Goal: Entertainment & Leisure: Consume media (video, audio)

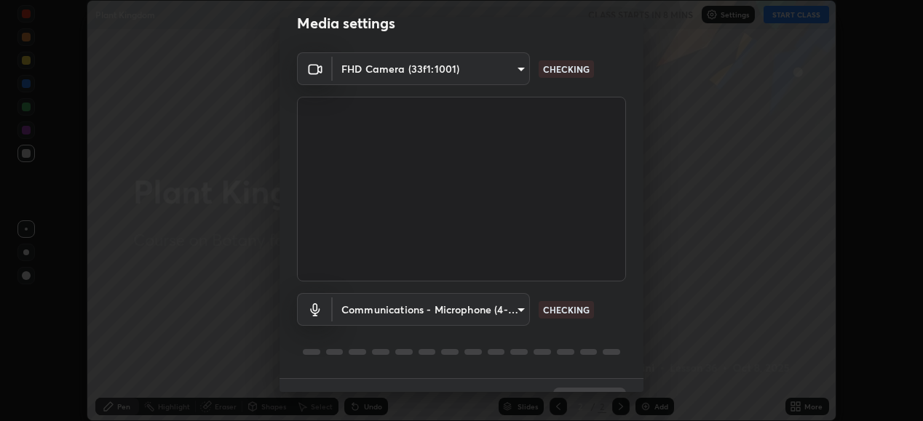
scroll to position [31, 0]
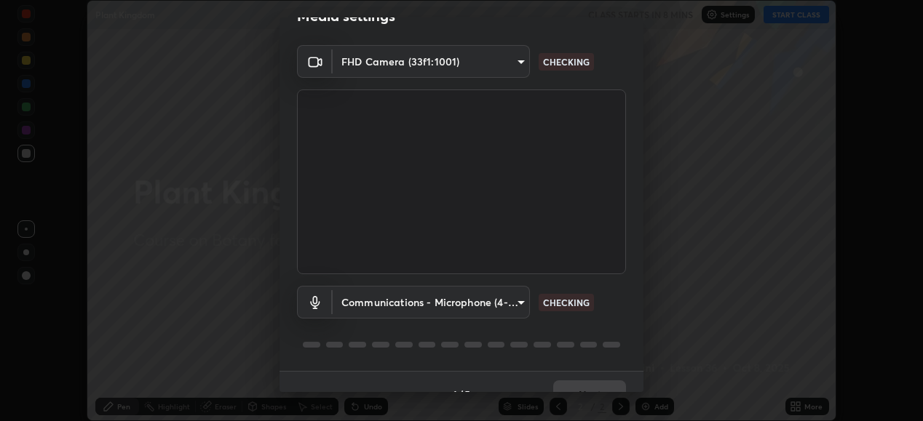
click at [521, 301] on body "Erase all Plant Kingdom CLASS STARTS IN 8 MINS Settings START CLASS Setting up …" at bounding box center [461, 210] width 923 height 421
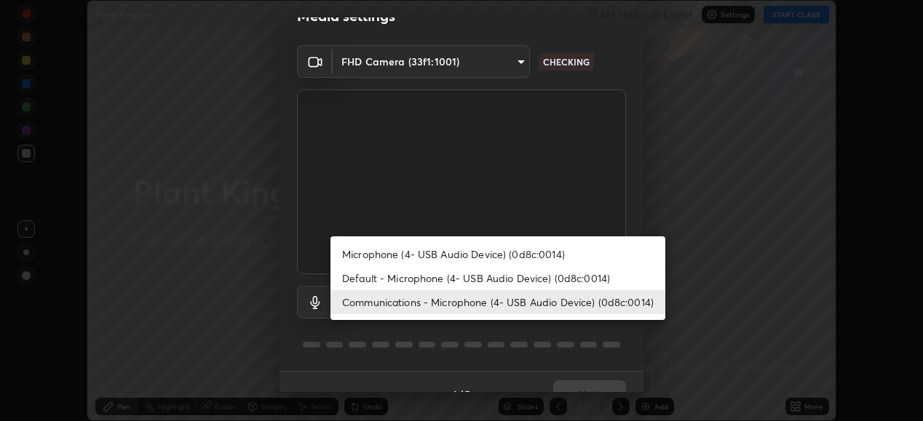
click at [496, 282] on li "Default - Microphone (4- USB Audio Device) (0d8c:0014)" at bounding box center [497, 278] width 335 height 24
type input "default"
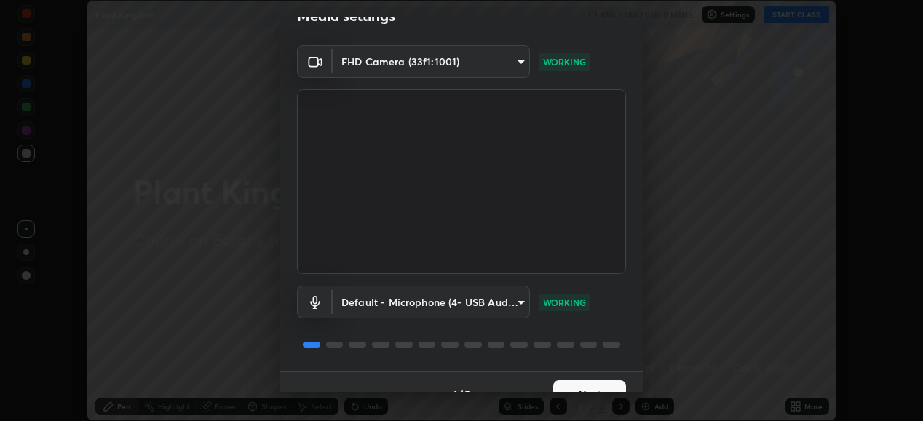
scroll to position [56, 0]
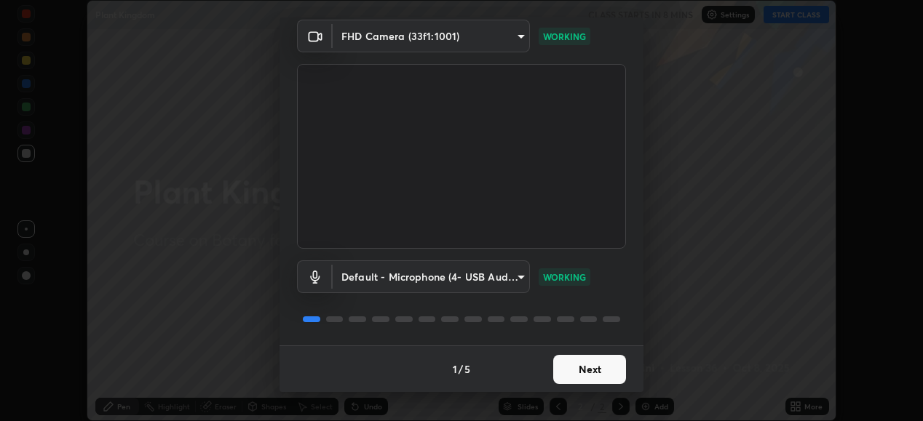
click at [595, 368] on button "Next" at bounding box center [589, 369] width 73 height 29
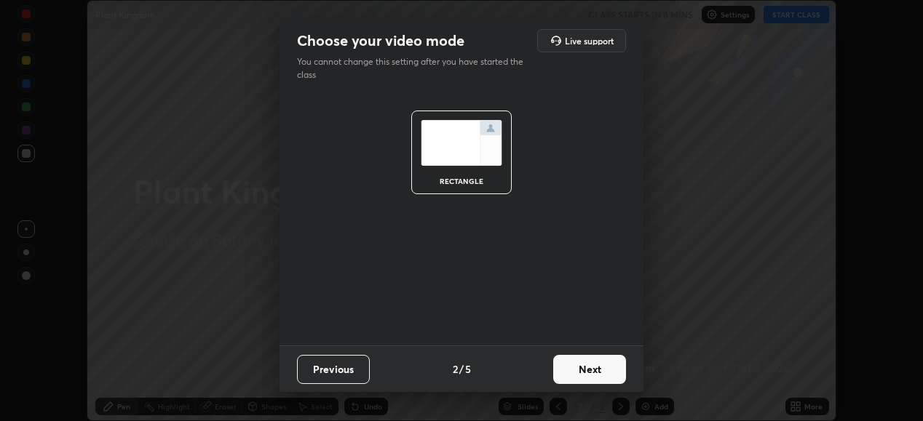
scroll to position [0, 0]
click at [591, 368] on button "Next" at bounding box center [589, 369] width 73 height 29
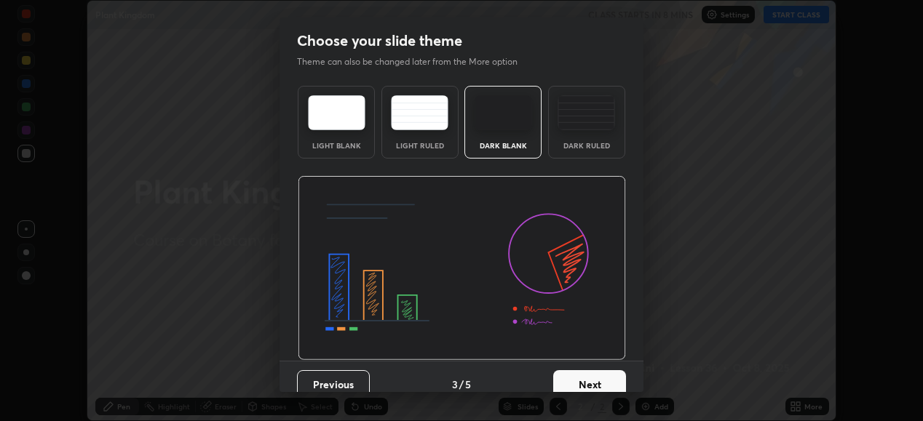
click at [592, 373] on button "Next" at bounding box center [589, 384] width 73 height 29
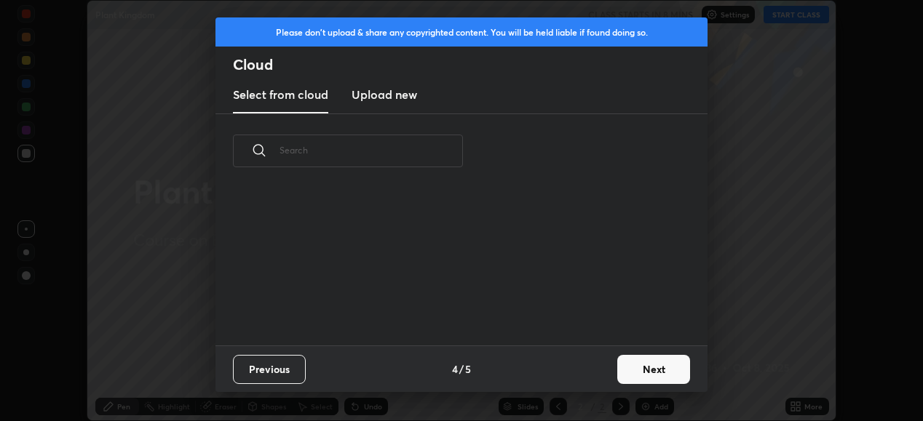
click at [646, 371] on button "Next" at bounding box center [653, 369] width 73 height 29
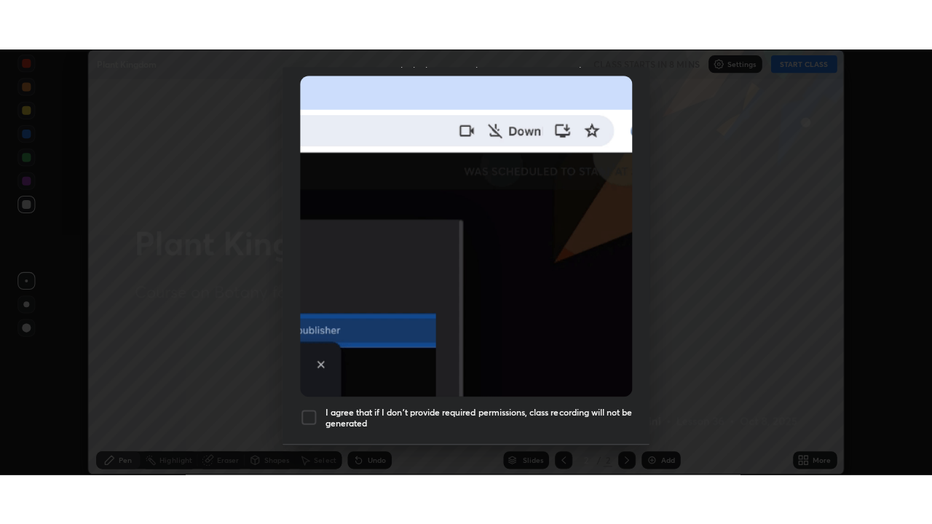
scroll to position [353, 0]
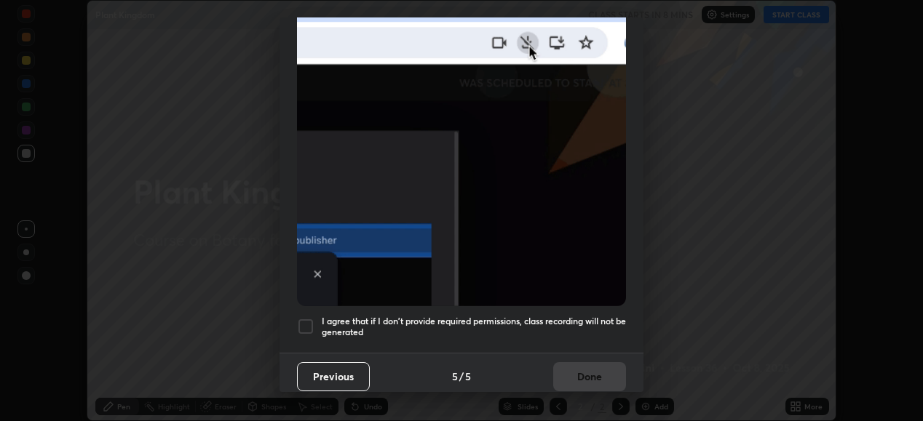
click at [589, 316] on h5 "I agree that if I don't provide required permissions, class recording will not …" at bounding box center [474, 327] width 304 height 23
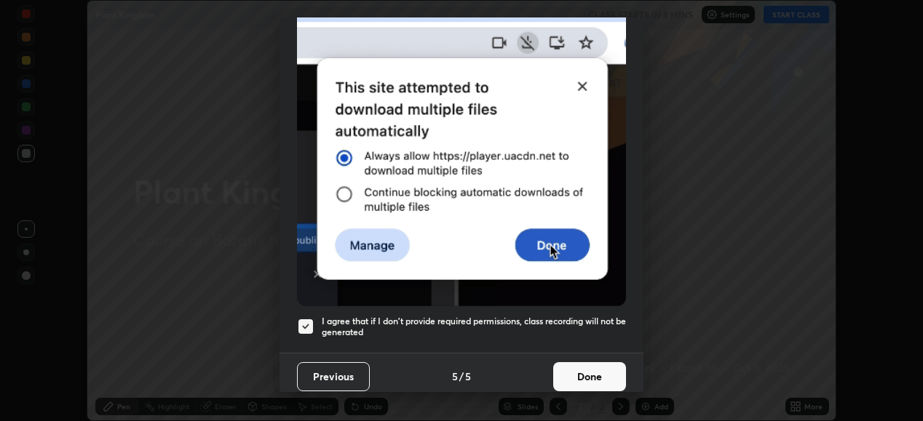
click at [580, 363] on button "Done" at bounding box center [589, 376] width 73 height 29
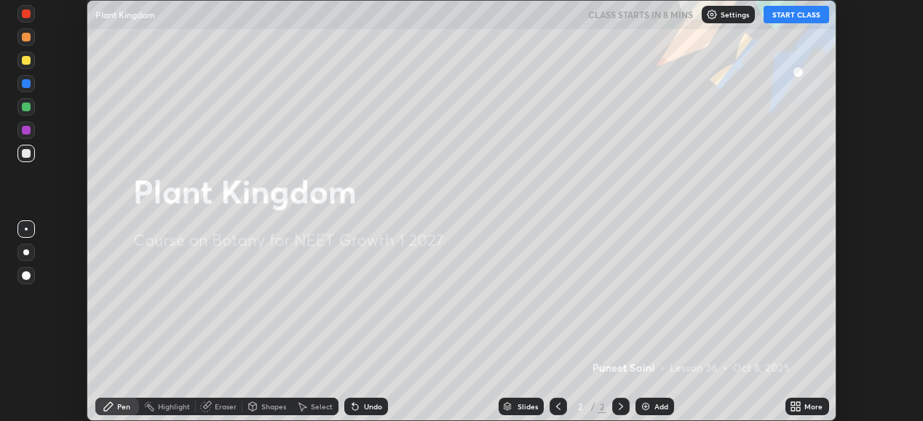
click at [794, 405] on icon at bounding box center [793, 404] width 4 height 4
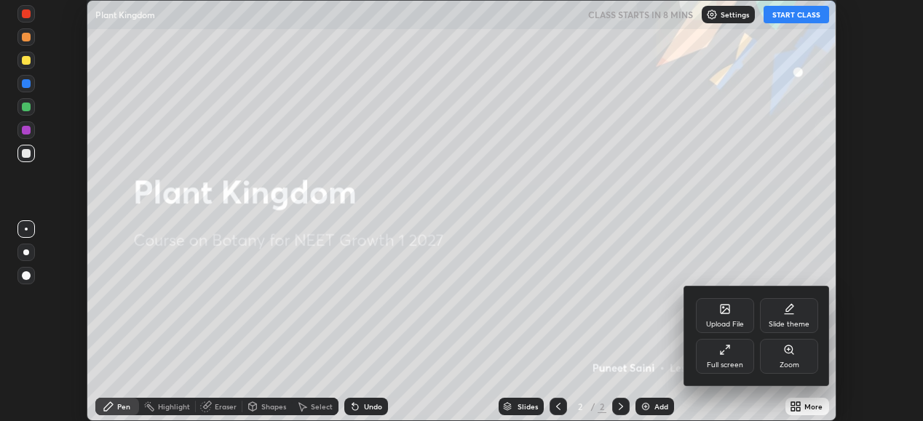
click at [722, 362] on div "Full screen" at bounding box center [725, 365] width 36 height 7
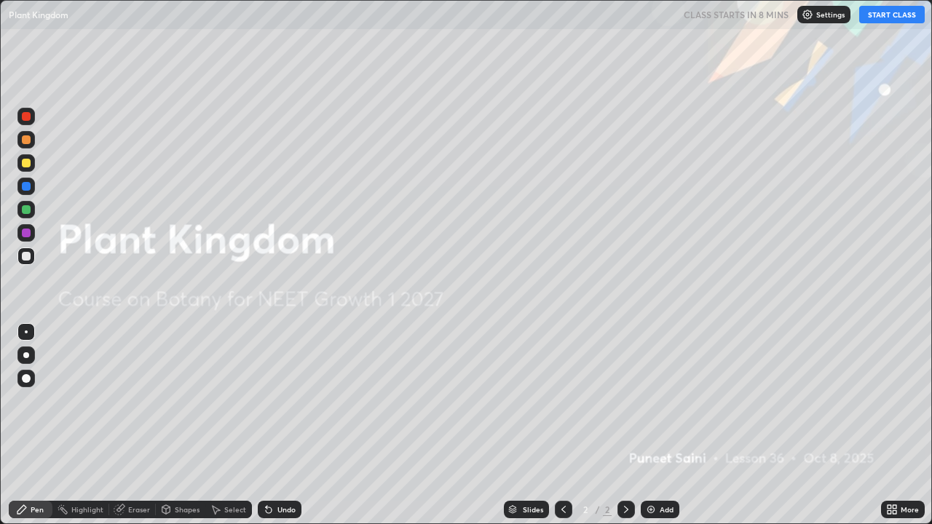
scroll to position [524, 932]
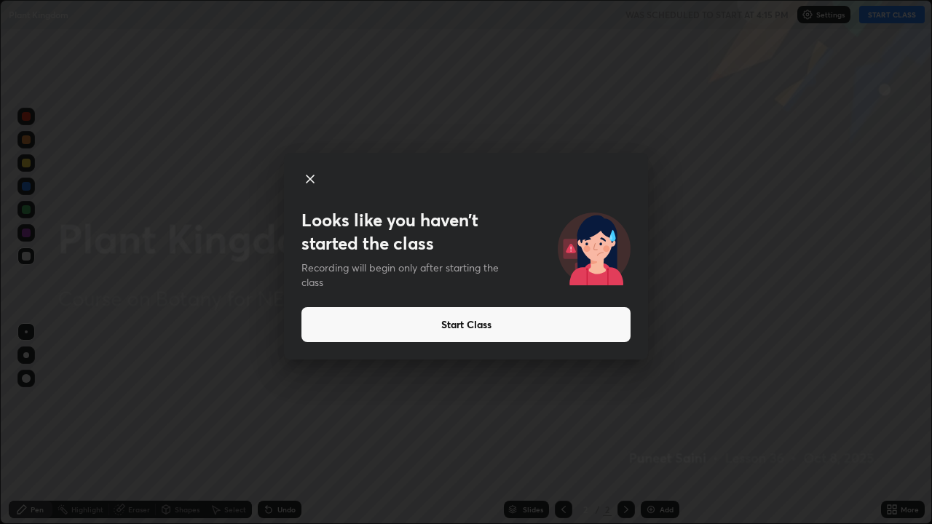
click at [545, 324] on button "Start Class" at bounding box center [465, 324] width 329 height 35
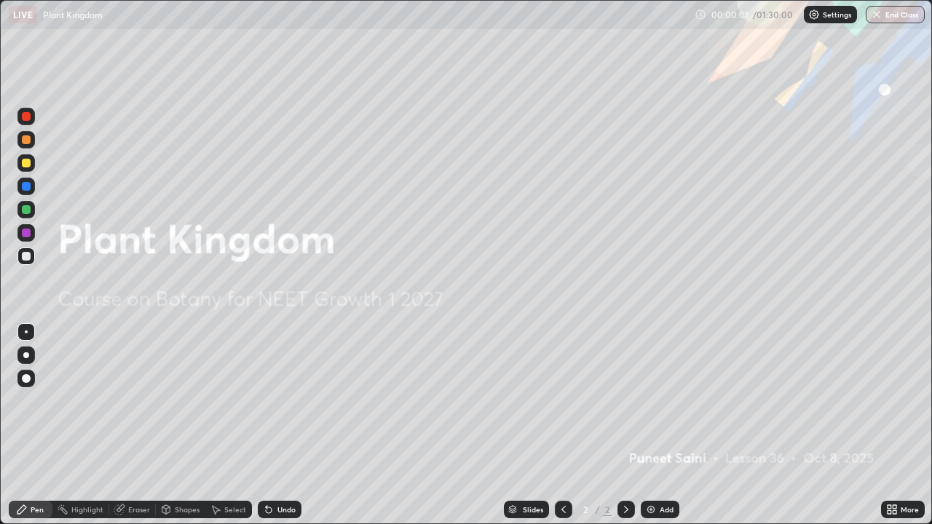
click at [654, 421] on img at bounding box center [651, 510] width 12 height 12
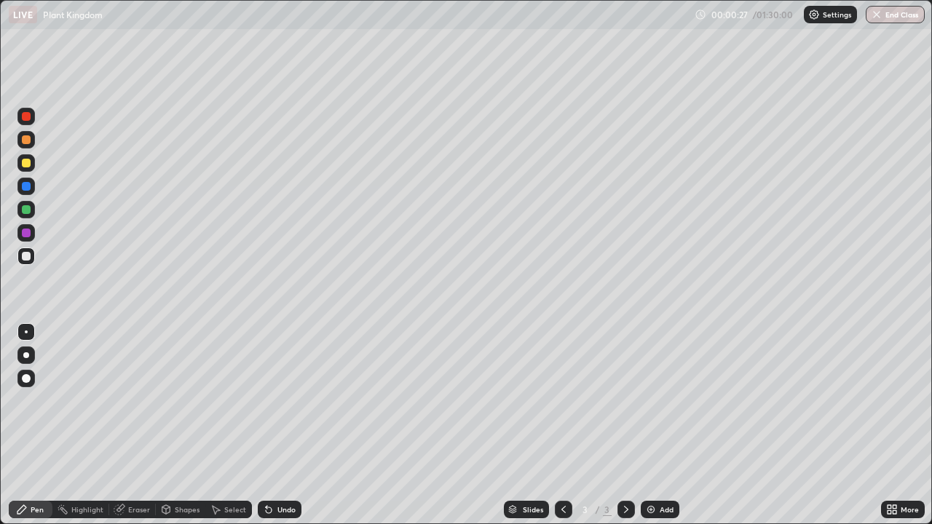
click at [28, 167] on div at bounding box center [26, 163] width 9 height 9
click at [25, 354] on div at bounding box center [26, 355] width 6 height 6
click at [25, 256] on div at bounding box center [26, 256] width 9 height 9
click at [133, 421] on div "Eraser" at bounding box center [139, 509] width 22 height 7
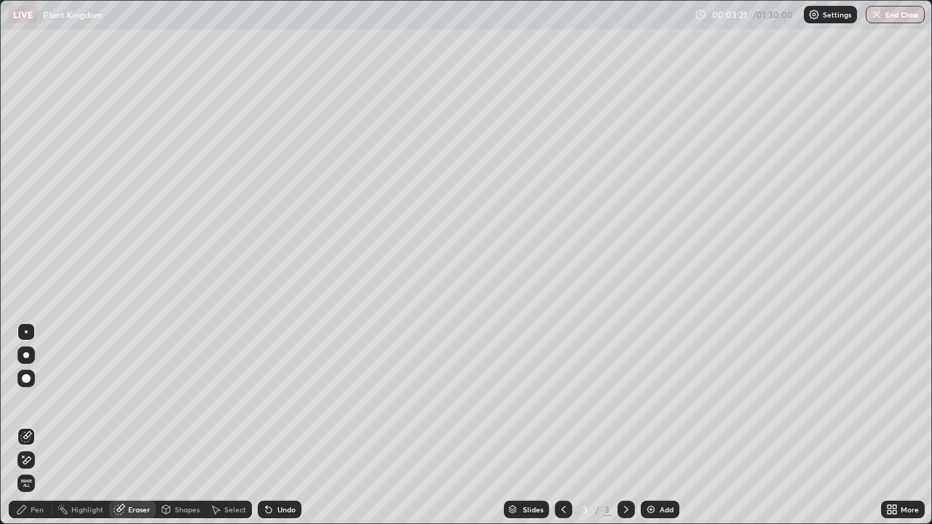
click at [30, 421] on div at bounding box center [25, 459] width 17 height 17
click at [34, 421] on div "Pen" at bounding box center [37, 509] width 13 height 7
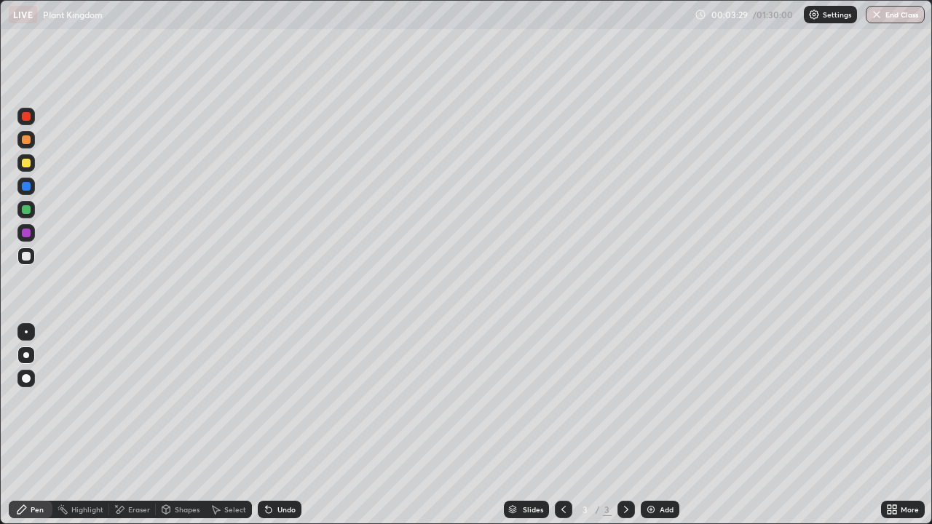
click at [27, 256] on div at bounding box center [26, 256] width 9 height 9
click at [269, 421] on icon at bounding box center [269, 510] width 12 height 12
click at [25, 167] on div at bounding box center [26, 163] width 9 height 9
click at [27, 258] on div at bounding box center [26, 256] width 9 height 9
click at [30, 168] on div at bounding box center [25, 162] width 17 height 17
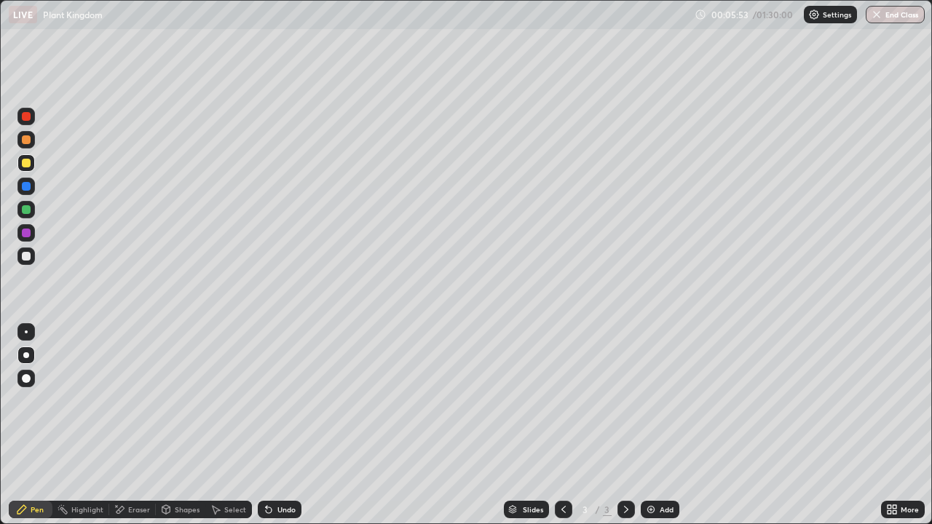
click at [30, 257] on div at bounding box center [26, 256] width 9 height 9
click at [28, 256] on div at bounding box center [26, 256] width 9 height 9
click at [26, 164] on div at bounding box center [26, 163] width 9 height 9
click at [28, 124] on div at bounding box center [25, 116] width 17 height 17
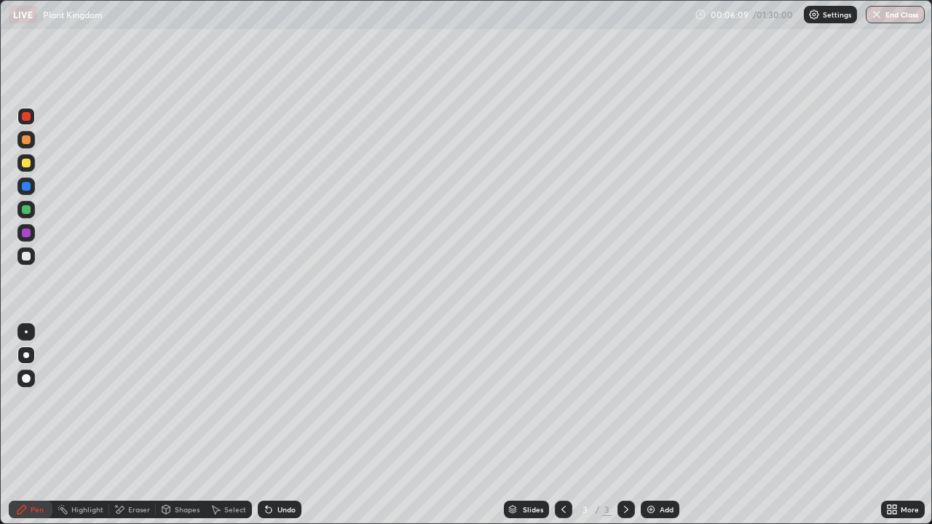
click at [31, 122] on div at bounding box center [25, 116] width 17 height 17
click at [28, 258] on div at bounding box center [26, 256] width 9 height 9
click at [28, 254] on div at bounding box center [26, 256] width 9 height 9
click at [284, 421] on div "Undo" at bounding box center [286, 509] width 18 height 7
click at [289, 421] on div "Undo" at bounding box center [280, 509] width 44 height 17
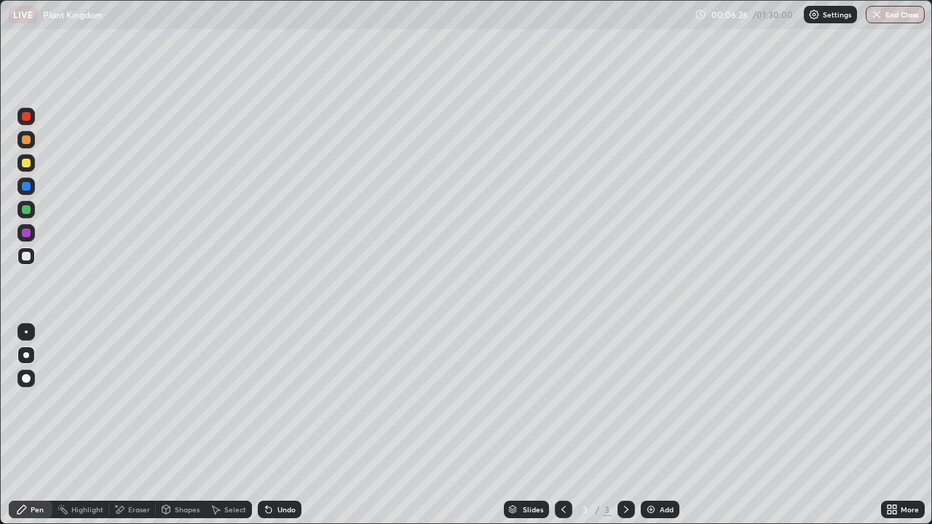
click at [285, 421] on div "Undo" at bounding box center [280, 509] width 44 height 17
click at [282, 421] on div "Undo" at bounding box center [286, 509] width 18 height 7
click at [280, 421] on div "Undo" at bounding box center [280, 509] width 44 height 17
click at [279, 421] on div "Undo" at bounding box center [280, 509] width 44 height 17
click at [25, 166] on div at bounding box center [26, 163] width 9 height 9
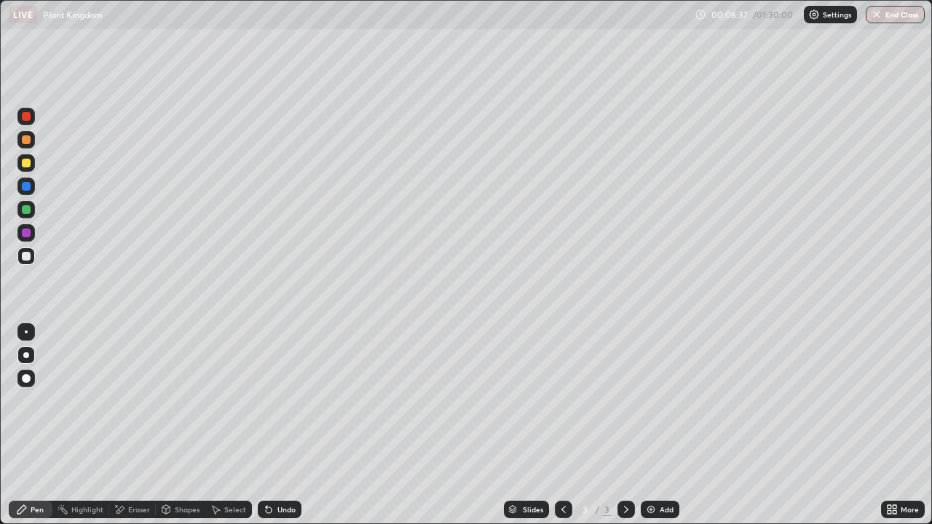
click at [24, 165] on div at bounding box center [26, 163] width 9 height 9
click at [269, 421] on icon at bounding box center [269, 510] width 6 height 6
click at [274, 421] on div "Undo" at bounding box center [280, 509] width 44 height 17
click at [648, 421] on img at bounding box center [651, 510] width 12 height 12
click at [175, 421] on div "Shapes" at bounding box center [187, 509] width 25 height 7
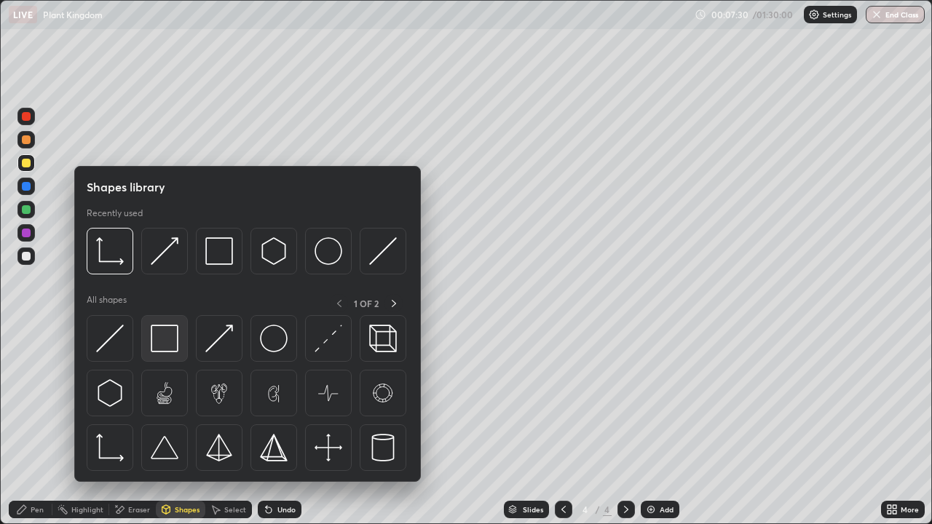
click at [160, 329] on img at bounding box center [165, 339] width 28 height 28
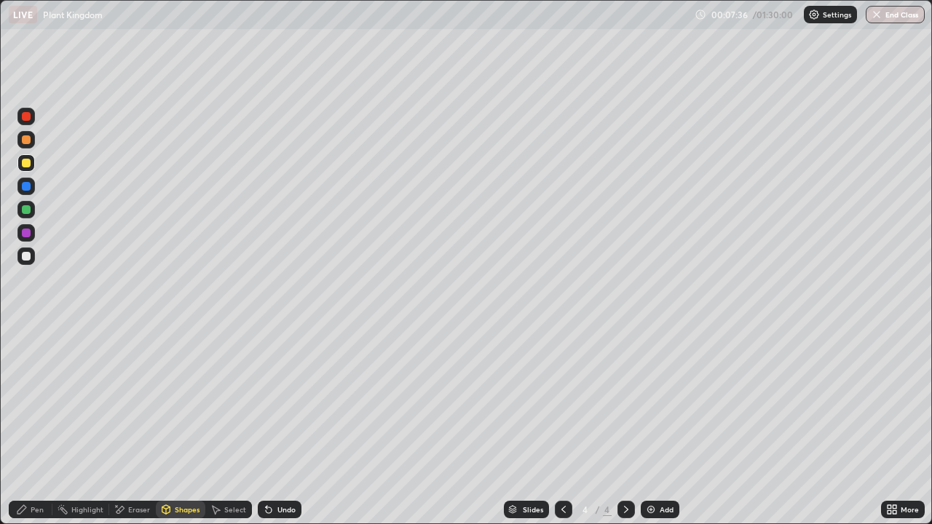
click at [38, 421] on div "Pen" at bounding box center [37, 509] width 13 height 7
click at [30, 255] on div at bounding box center [26, 256] width 9 height 9
click at [30, 165] on div at bounding box center [26, 163] width 9 height 9
click at [27, 163] on div at bounding box center [26, 163] width 9 height 9
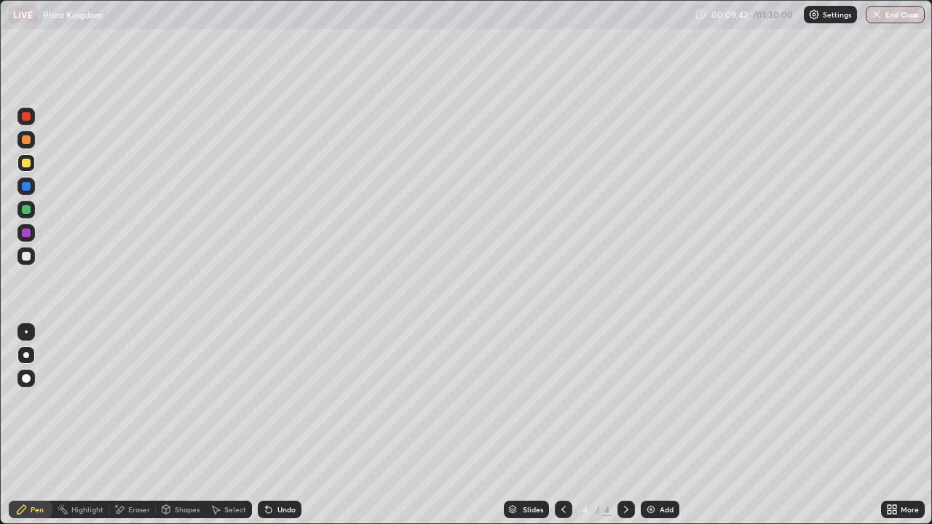
click at [125, 421] on div "Eraser" at bounding box center [132, 509] width 47 height 17
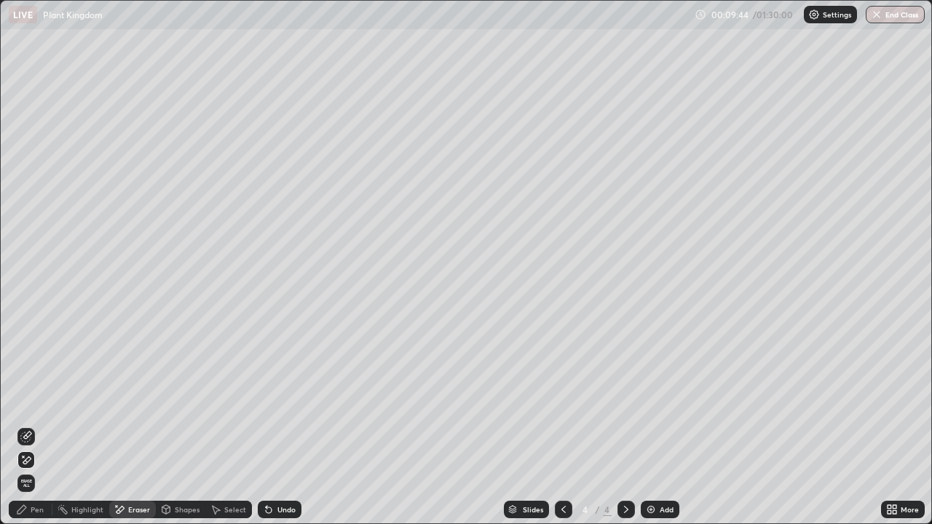
click at [24, 421] on icon at bounding box center [22, 510] width 12 height 12
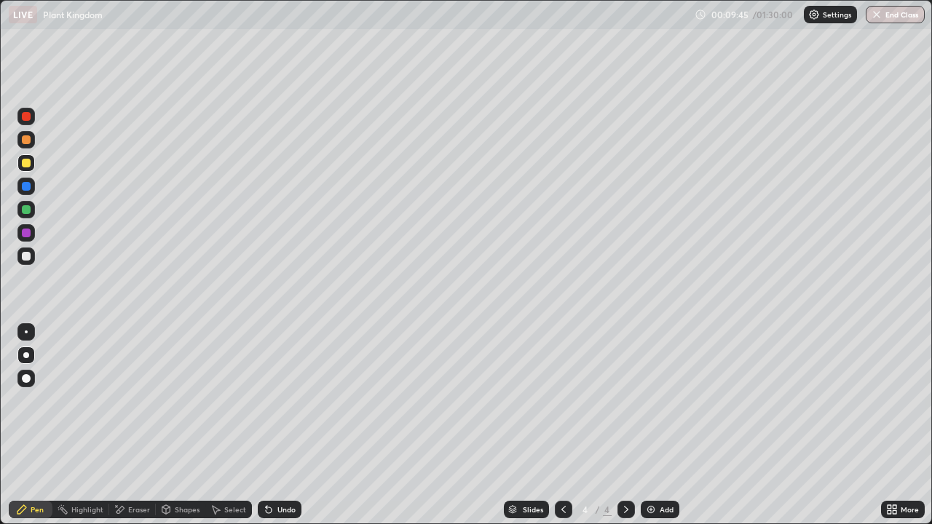
click at [27, 255] on div at bounding box center [26, 256] width 9 height 9
click at [27, 256] on div at bounding box center [26, 256] width 9 height 9
click at [34, 163] on div at bounding box center [25, 162] width 17 height 17
click at [33, 258] on div at bounding box center [25, 255] width 17 height 17
click at [30, 162] on div at bounding box center [26, 163] width 9 height 9
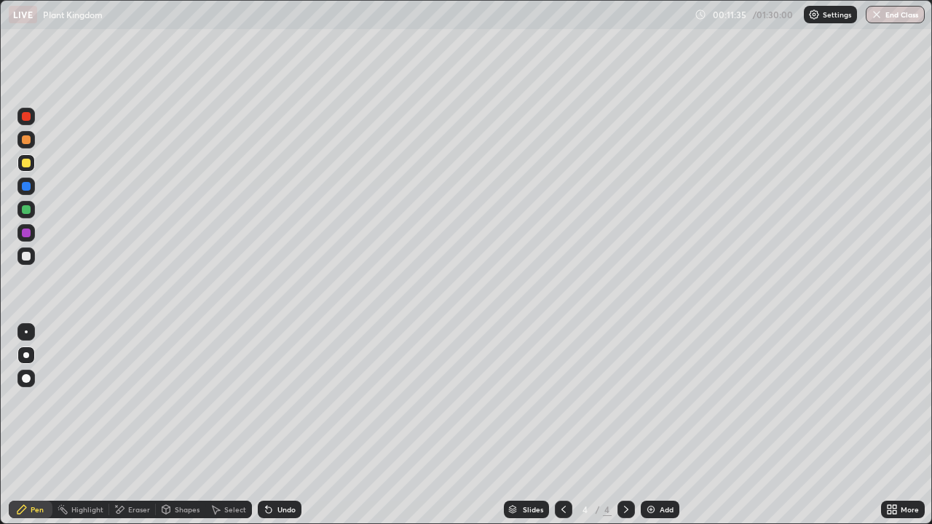
click at [123, 421] on icon at bounding box center [120, 510] width 12 height 12
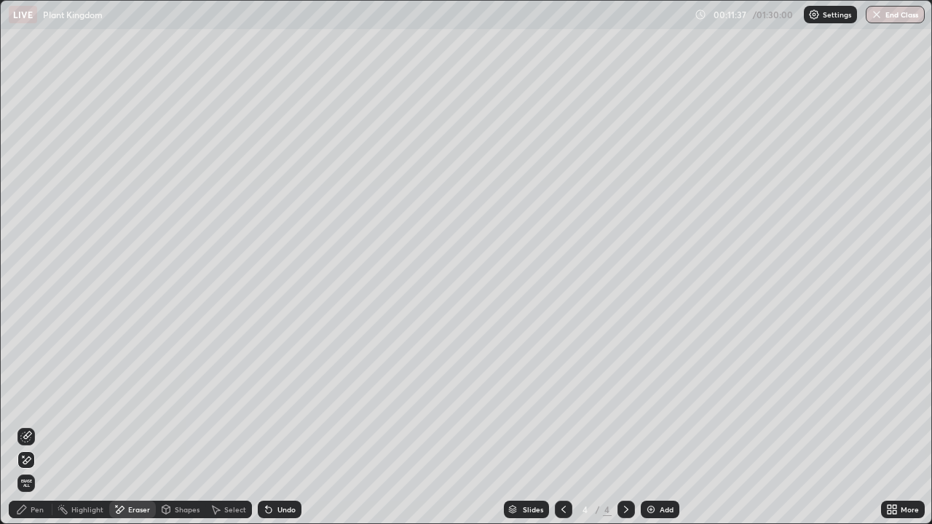
click at [33, 421] on div "Pen" at bounding box center [37, 509] width 13 height 7
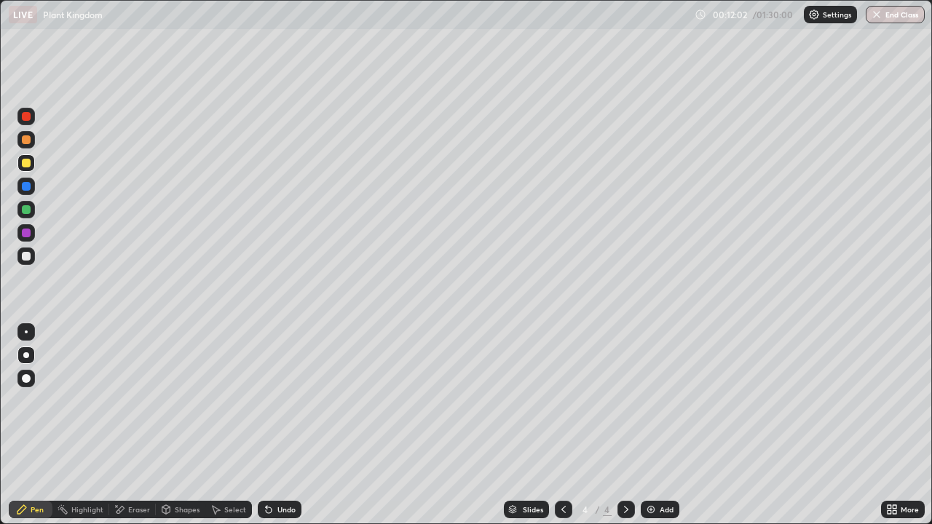
click at [555, 421] on div at bounding box center [563, 509] width 17 height 17
click at [34, 421] on div "Pen" at bounding box center [31, 509] width 44 height 17
click at [26, 259] on div at bounding box center [26, 256] width 9 height 9
click at [28, 194] on div at bounding box center [25, 186] width 17 height 17
click at [625, 421] on div at bounding box center [625, 509] width 17 height 17
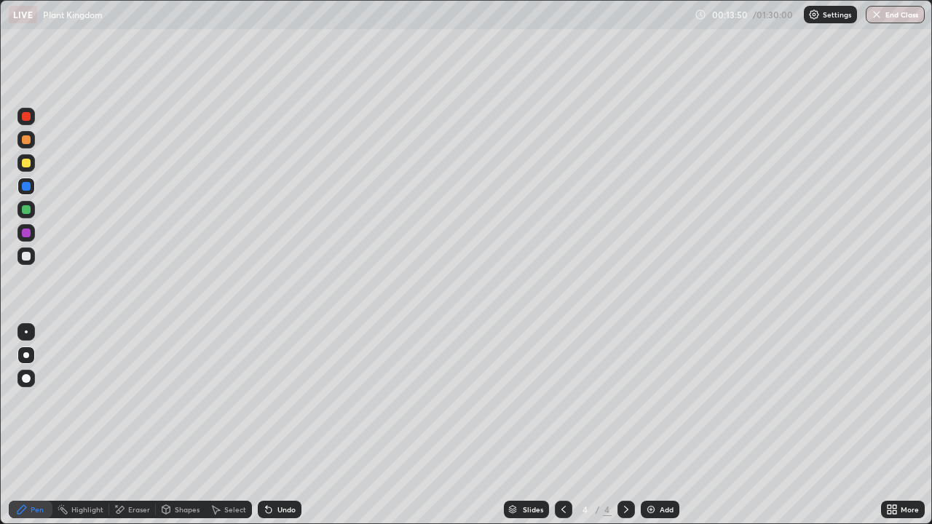
click at [281, 421] on div "Undo" at bounding box center [286, 509] width 18 height 7
click at [284, 421] on div "Undo" at bounding box center [286, 509] width 18 height 7
click at [562, 421] on icon at bounding box center [564, 510] width 12 height 12
click at [137, 421] on div "Eraser" at bounding box center [139, 509] width 22 height 7
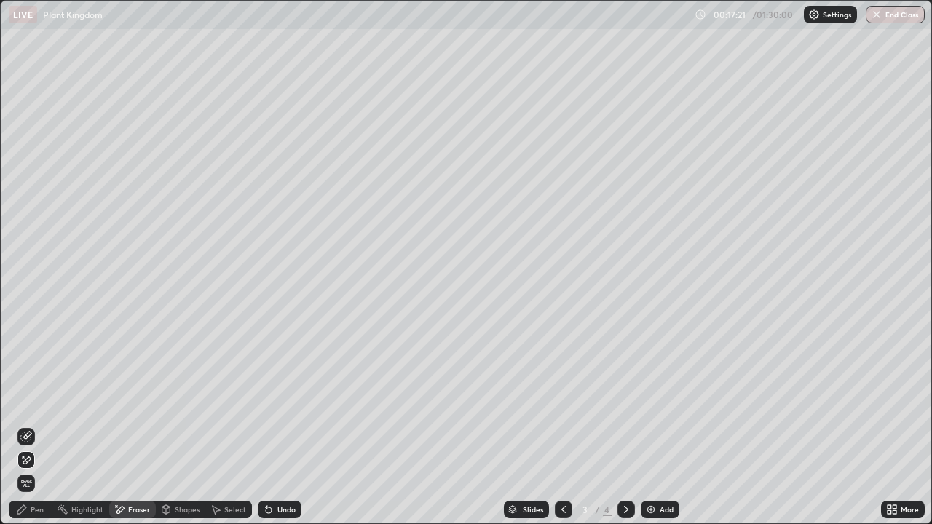
click at [624, 421] on icon at bounding box center [626, 510] width 12 height 12
click at [652, 421] on img at bounding box center [651, 510] width 12 height 12
click at [35, 421] on div "Pen" at bounding box center [37, 509] width 13 height 7
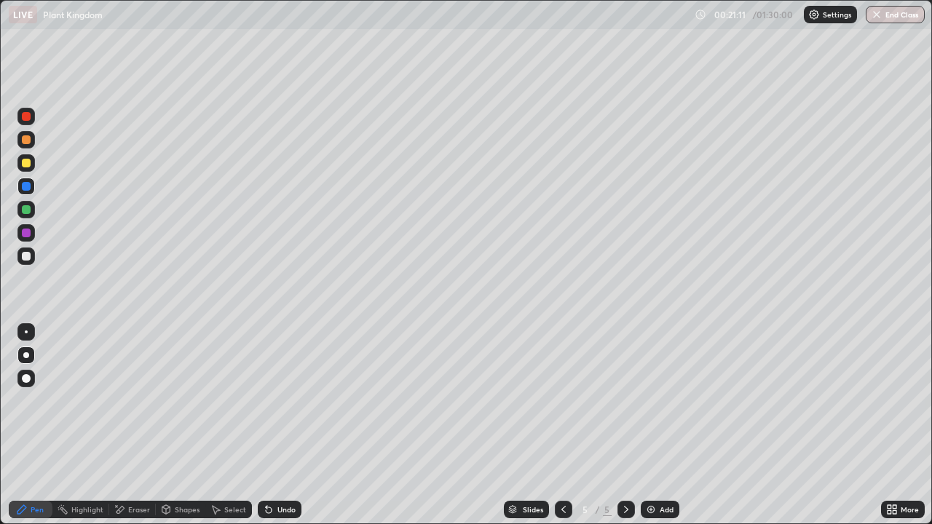
click at [28, 164] on div at bounding box center [26, 163] width 9 height 9
click at [27, 257] on div at bounding box center [26, 256] width 9 height 9
click at [285, 421] on div "Undo" at bounding box center [286, 509] width 18 height 7
click at [27, 167] on div at bounding box center [26, 163] width 9 height 9
click at [30, 249] on div at bounding box center [25, 255] width 17 height 17
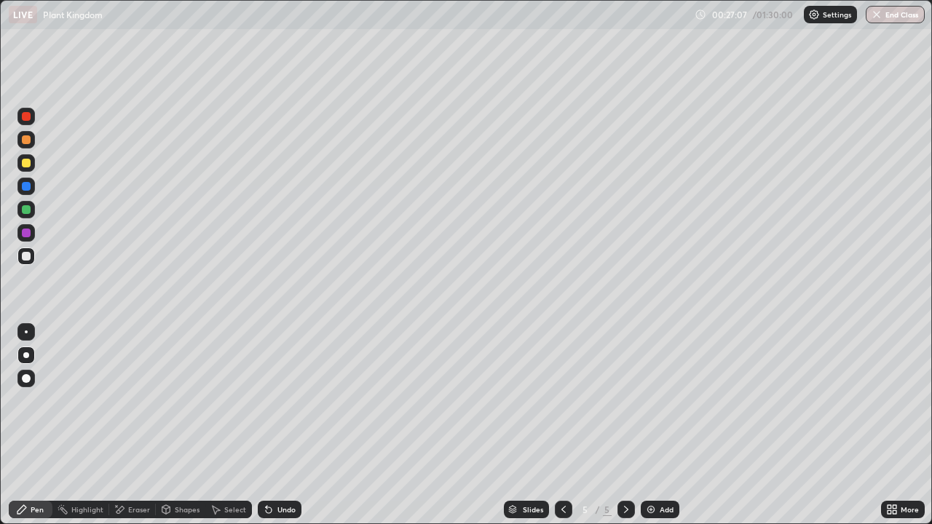
click at [651, 421] on img at bounding box center [651, 510] width 12 height 12
click at [30, 166] on div at bounding box center [25, 162] width 17 height 17
click at [27, 255] on div at bounding box center [26, 256] width 9 height 9
click at [28, 169] on div at bounding box center [25, 162] width 17 height 17
click at [28, 257] on div at bounding box center [26, 256] width 9 height 9
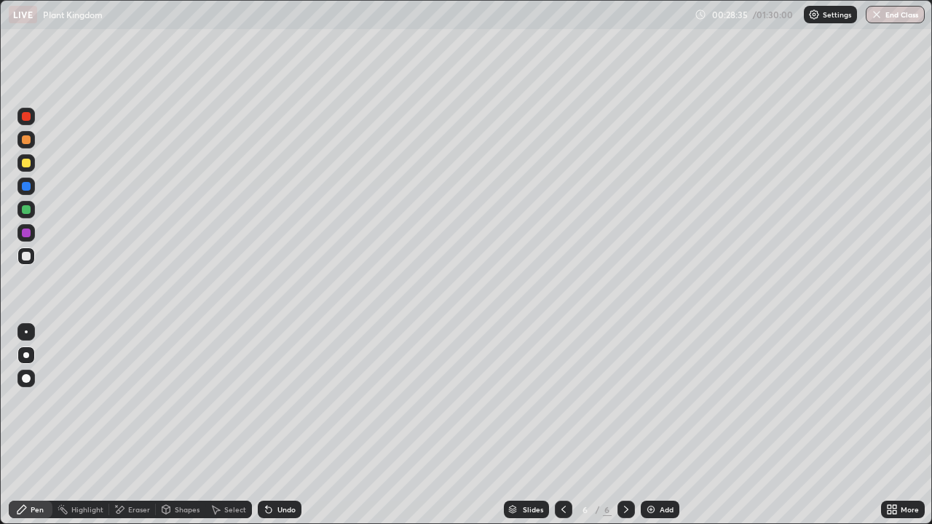
click at [28, 162] on div at bounding box center [26, 163] width 9 height 9
click at [26, 257] on div at bounding box center [26, 256] width 9 height 9
click at [277, 421] on div "Undo" at bounding box center [286, 509] width 18 height 7
click at [272, 421] on div "Undo" at bounding box center [280, 509] width 44 height 17
click at [279, 421] on div "Undo" at bounding box center [286, 509] width 18 height 7
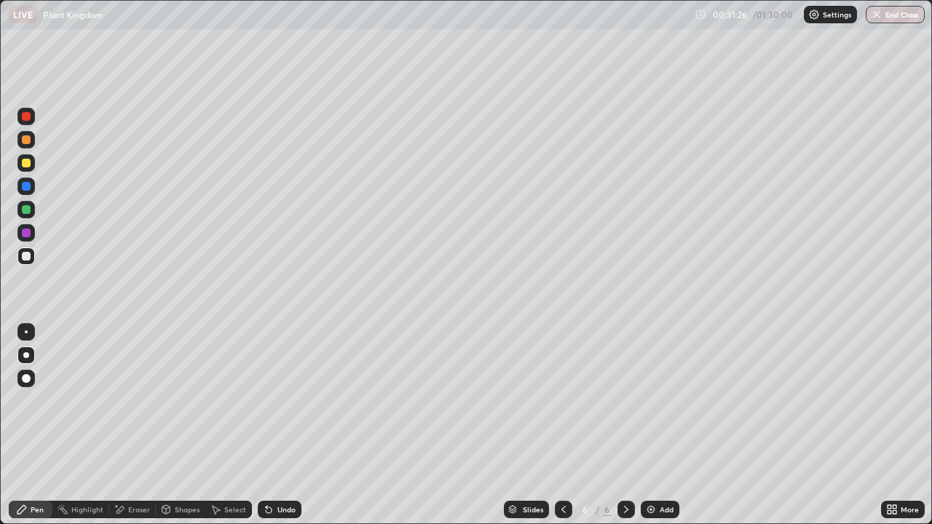
click at [282, 421] on div "Undo" at bounding box center [286, 509] width 18 height 7
click at [653, 421] on img at bounding box center [651, 510] width 12 height 12
click at [26, 164] on div at bounding box center [26, 163] width 9 height 9
click at [29, 258] on div at bounding box center [26, 256] width 9 height 9
click at [27, 167] on div at bounding box center [26, 163] width 9 height 9
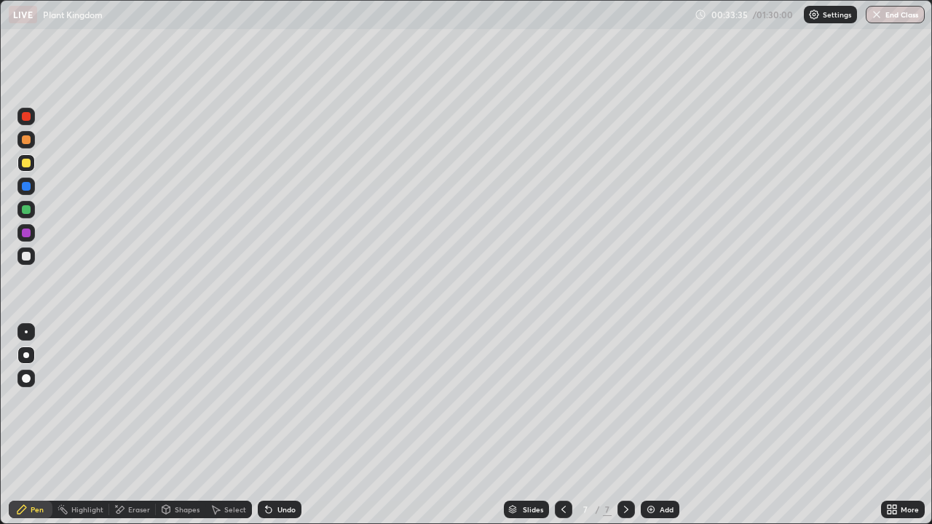
click at [27, 256] on div at bounding box center [26, 256] width 9 height 9
click at [269, 421] on icon at bounding box center [269, 510] width 6 height 6
click at [272, 421] on div "Undo" at bounding box center [280, 509] width 44 height 17
click at [274, 421] on div "Undo" at bounding box center [280, 509] width 44 height 17
click at [277, 421] on div "Undo" at bounding box center [280, 509] width 44 height 17
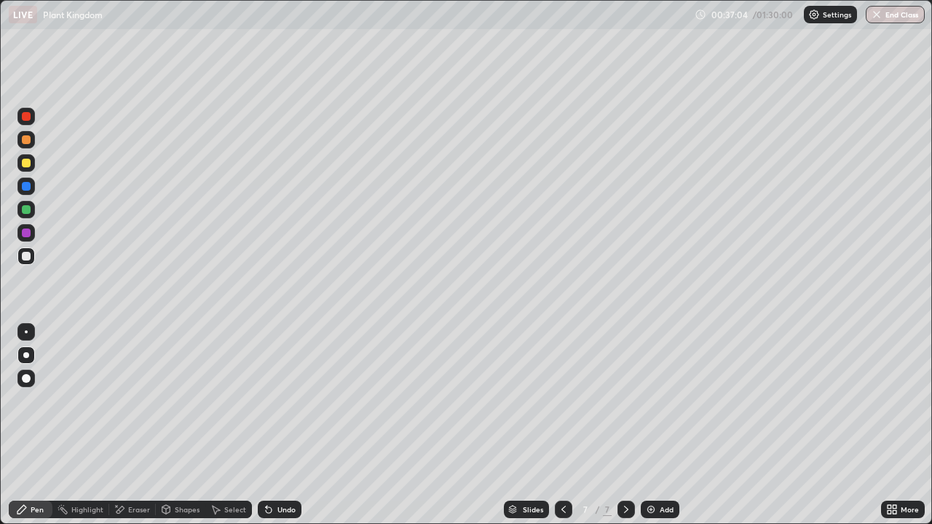
click at [282, 421] on div "Undo" at bounding box center [286, 509] width 18 height 7
click at [277, 421] on div "Undo" at bounding box center [286, 509] width 18 height 7
click at [293, 421] on div "Undo" at bounding box center [280, 509] width 44 height 17
click at [266, 421] on icon at bounding box center [269, 510] width 6 height 6
click at [649, 421] on img at bounding box center [651, 510] width 12 height 12
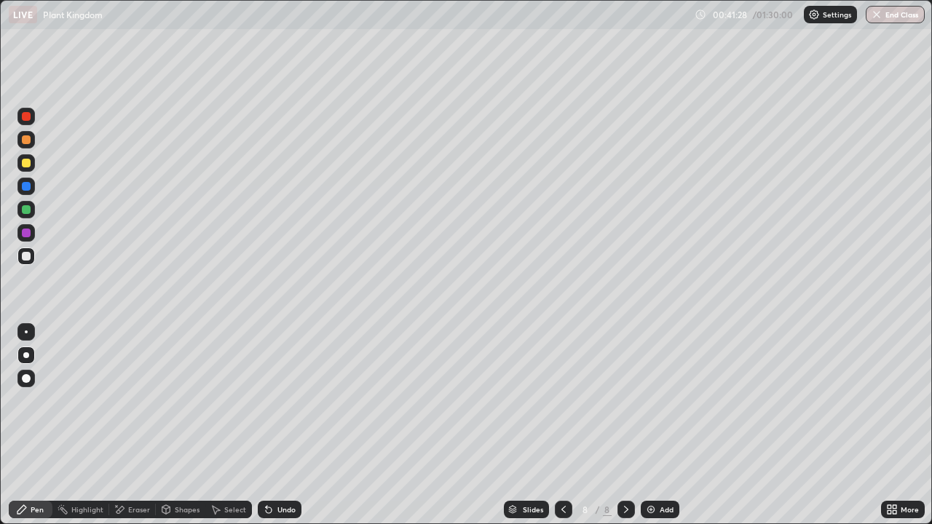
click at [266, 421] on icon at bounding box center [269, 510] width 6 height 6
click at [277, 421] on div "Undo" at bounding box center [286, 509] width 18 height 7
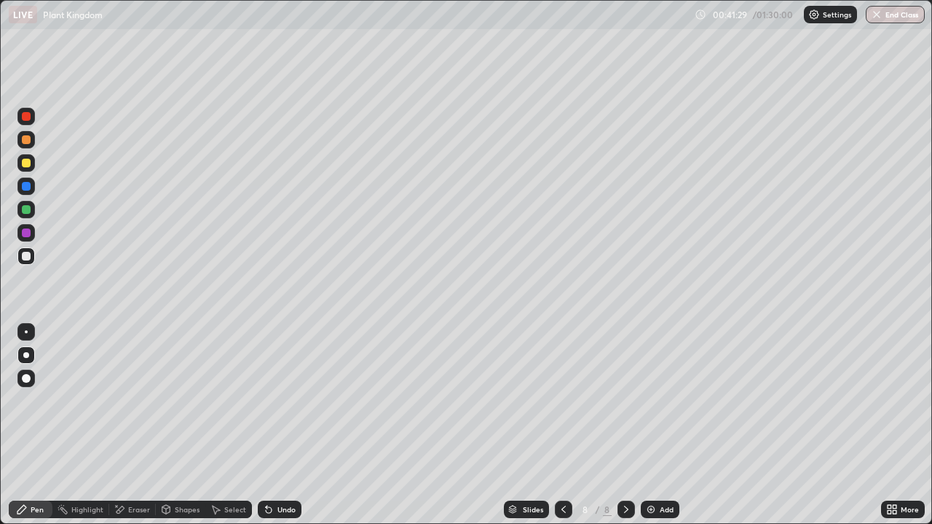
click at [277, 421] on div "Undo" at bounding box center [286, 509] width 18 height 7
click at [278, 421] on div "Undo" at bounding box center [286, 509] width 18 height 7
click at [25, 163] on div at bounding box center [26, 163] width 9 height 9
click at [31, 256] on div at bounding box center [25, 255] width 17 height 17
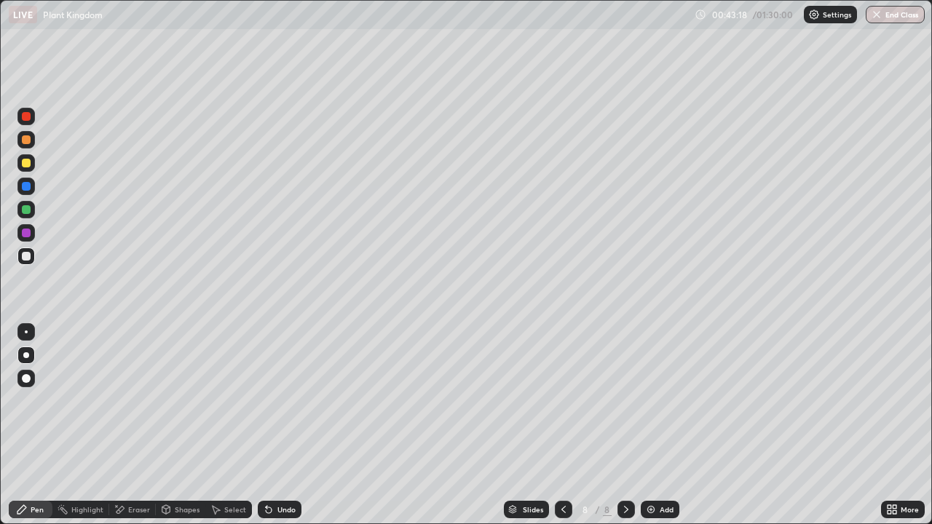
click at [279, 421] on div "Undo" at bounding box center [280, 509] width 44 height 17
click at [25, 253] on div at bounding box center [26, 256] width 9 height 9
click at [25, 166] on div at bounding box center [26, 163] width 9 height 9
click at [24, 164] on div at bounding box center [26, 163] width 9 height 9
click at [27, 253] on div at bounding box center [26, 256] width 9 height 9
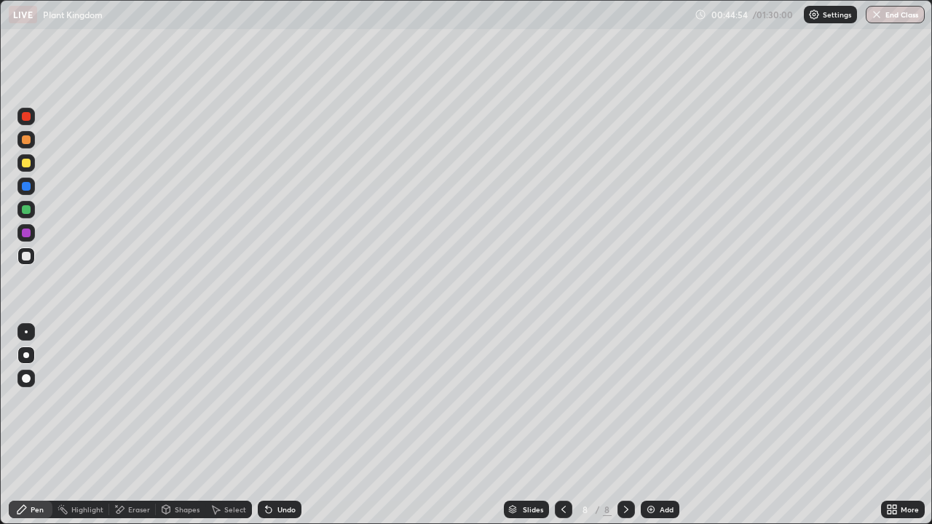
click at [28, 253] on div at bounding box center [26, 256] width 9 height 9
click at [26, 168] on div at bounding box center [25, 162] width 17 height 17
click at [27, 256] on div at bounding box center [26, 256] width 9 height 9
click at [30, 259] on div at bounding box center [25, 255] width 17 height 17
click at [26, 141] on div at bounding box center [26, 139] width 9 height 9
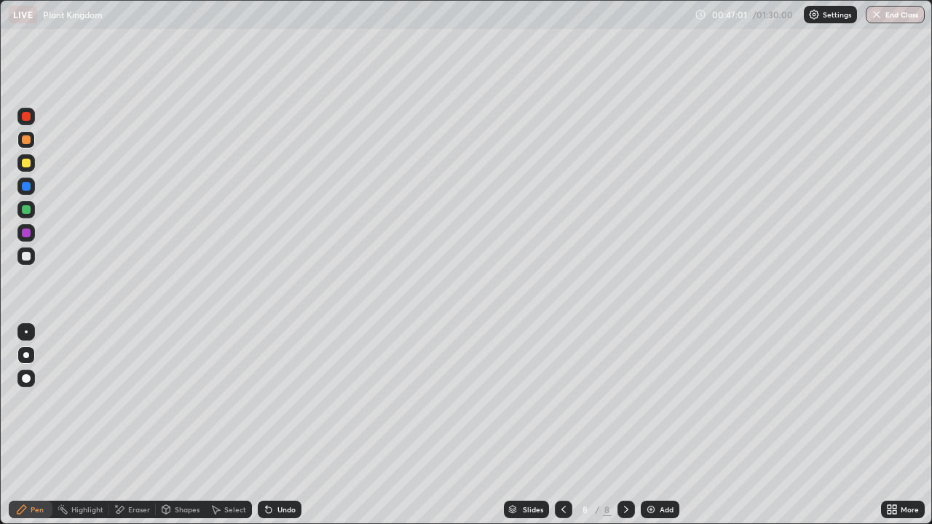
click at [26, 141] on div at bounding box center [26, 139] width 9 height 9
click at [25, 255] on div at bounding box center [26, 256] width 9 height 9
click at [651, 421] on img at bounding box center [651, 510] width 12 height 12
click at [27, 162] on div at bounding box center [26, 163] width 9 height 9
click at [27, 253] on div at bounding box center [26, 256] width 9 height 9
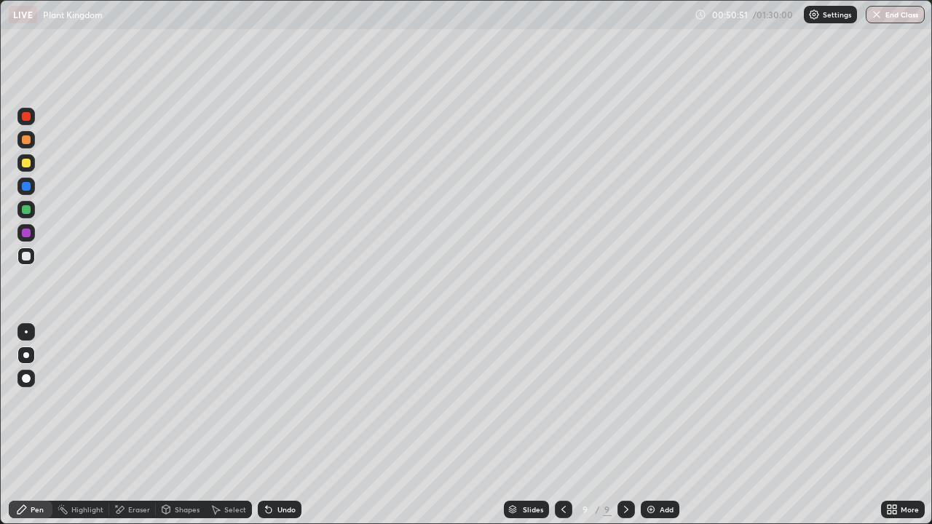
click at [28, 164] on div at bounding box center [26, 163] width 9 height 9
click at [29, 255] on div at bounding box center [26, 256] width 9 height 9
click at [137, 421] on div "Eraser" at bounding box center [139, 509] width 22 height 7
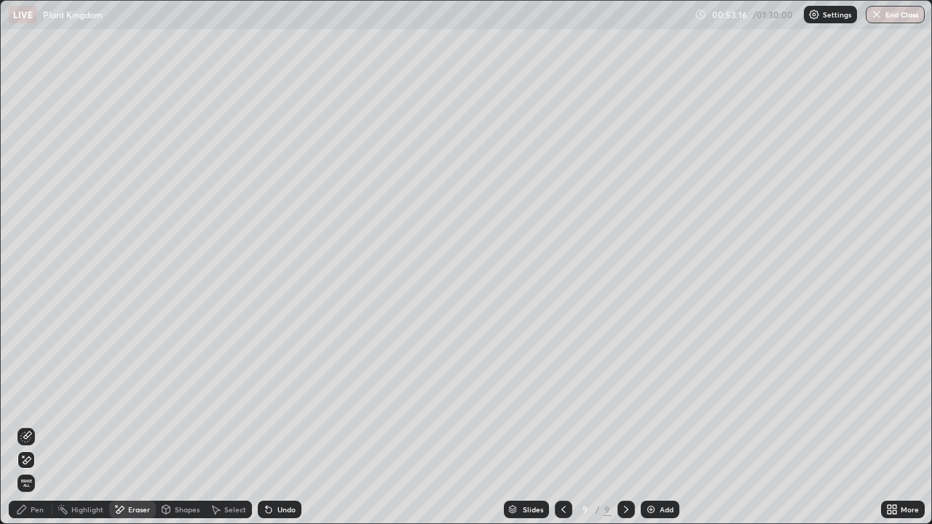
click at [35, 421] on div "Pen" at bounding box center [37, 509] width 13 height 7
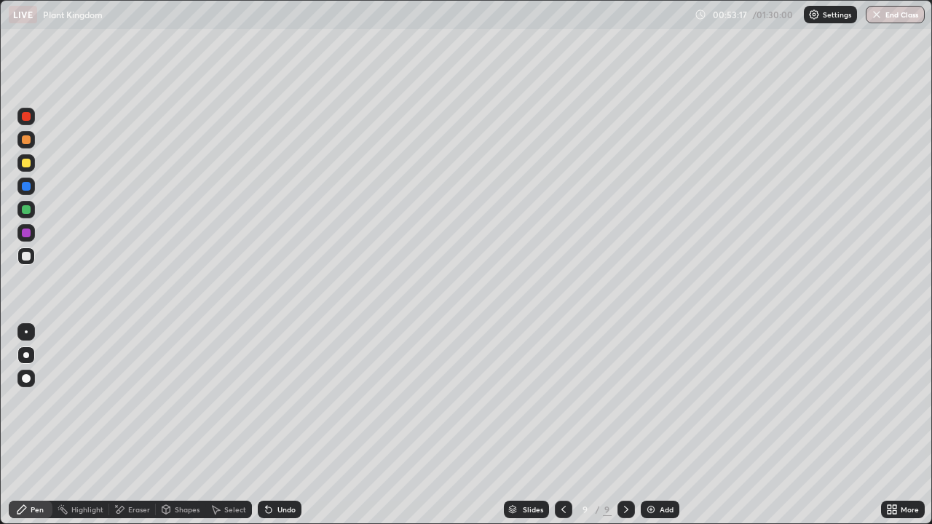
click at [26, 257] on div at bounding box center [26, 256] width 9 height 9
click at [26, 164] on div at bounding box center [26, 163] width 9 height 9
click at [25, 255] on div at bounding box center [26, 256] width 9 height 9
click at [26, 164] on div at bounding box center [26, 163] width 9 height 9
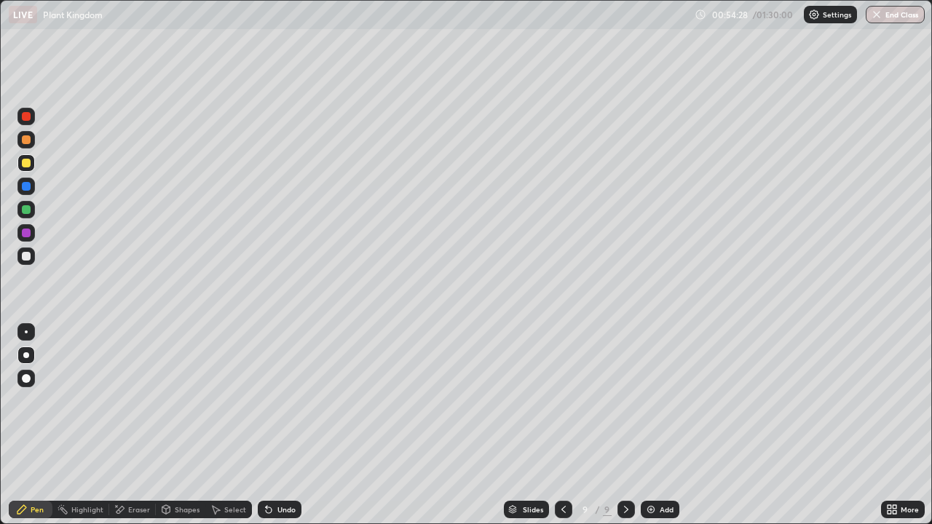
click at [277, 421] on div "Undo" at bounding box center [286, 509] width 18 height 7
click at [266, 421] on icon at bounding box center [266, 506] width 1 height 1
click at [271, 421] on div "Undo" at bounding box center [280, 509] width 44 height 17
click at [30, 256] on div at bounding box center [26, 256] width 9 height 9
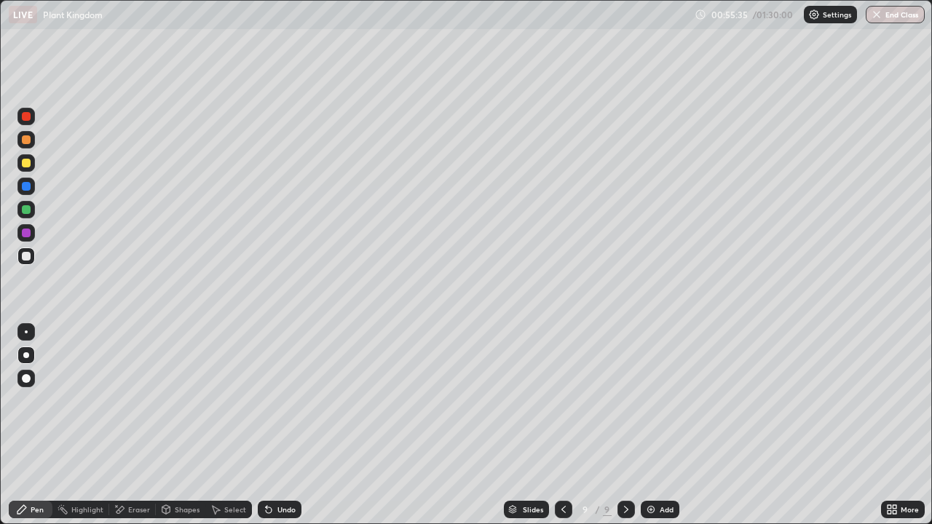
click at [26, 164] on div at bounding box center [26, 163] width 9 height 9
click at [27, 255] on div at bounding box center [26, 256] width 9 height 9
click at [278, 421] on div "Undo" at bounding box center [280, 509] width 44 height 17
click at [657, 421] on div "Add" at bounding box center [659, 509] width 39 height 17
click at [30, 164] on div at bounding box center [26, 163] width 9 height 9
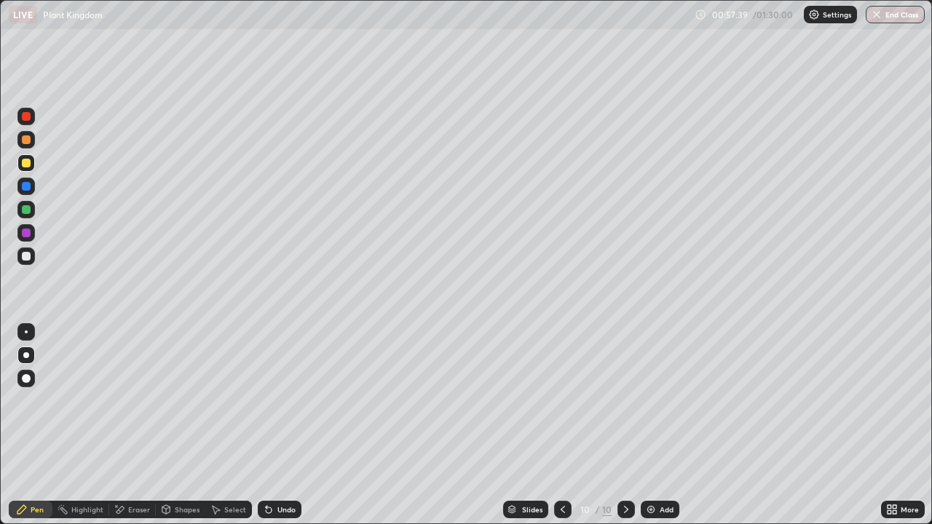
click at [25, 253] on div at bounding box center [26, 256] width 9 height 9
click at [266, 421] on icon at bounding box center [266, 506] width 1 height 1
click at [268, 421] on icon at bounding box center [269, 510] width 6 height 6
click at [266, 421] on icon at bounding box center [269, 510] width 6 height 6
click at [27, 164] on div at bounding box center [26, 163] width 9 height 9
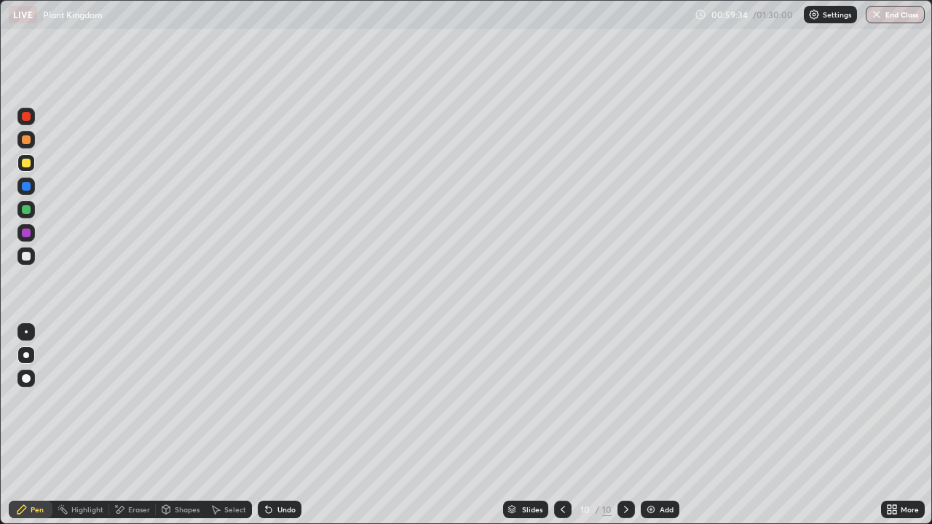
click at [271, 421] on icon at bounding box center [269, 510] width 12 height 12
click at [30, 187] on div at bounding box center [26, 186] width 9 height 9
click at [25, 210] on div at bounding box center [26, 209] width 9 height 9
click at [25, 168] on div at bounding box center [25, 162] width 17 height 17
click at [28, 258] on div at bounding box center [26, 256] width 9 height 9
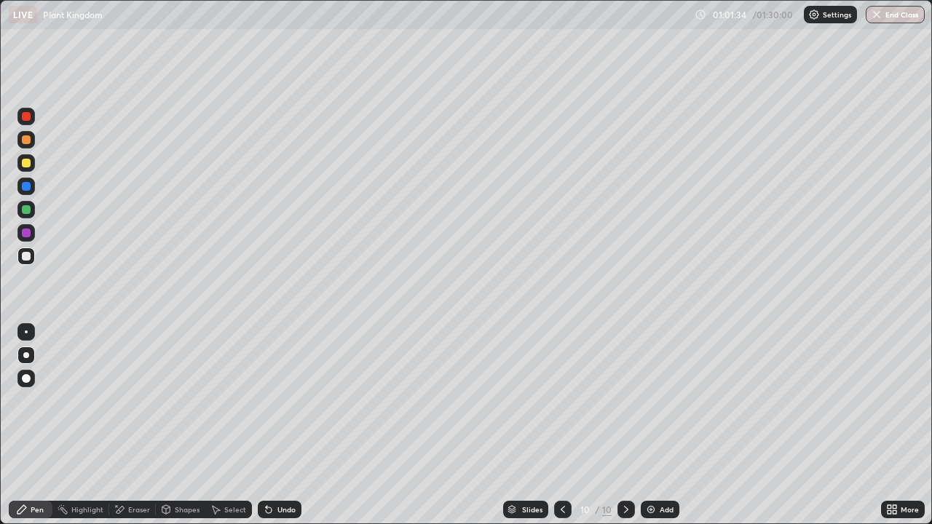
click at [26, 164] on div at bounding box center [26, 163] width 9 height 9
click at [32, 256] on div at bounding box center [25, 255] width 17 height 17
click at [25, 122] on div at bounding box center [25, 116] width 17 height 17
click at [277, 421] on div "Undo" at bounding box center [286, 509] width 18 height 7
click at [654, 421] on img at bounding box center [651, 510] width 12 height 12
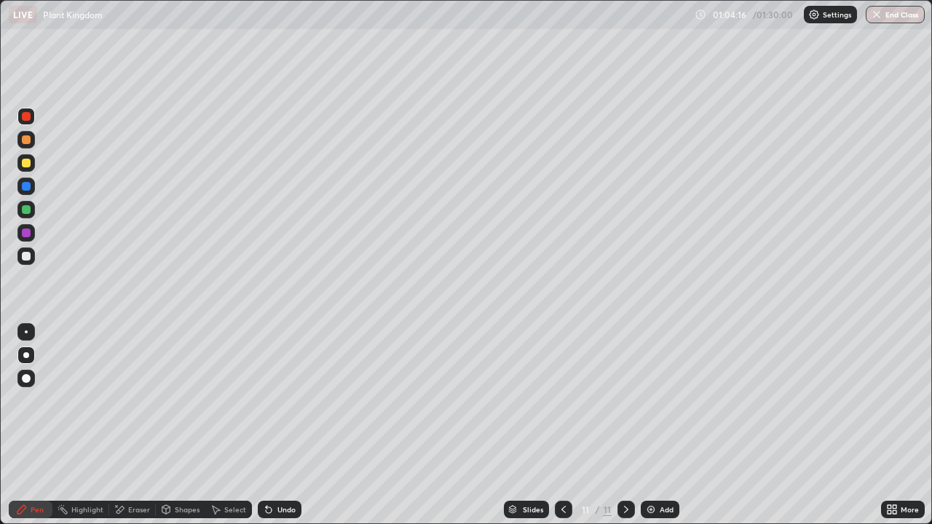
click at [26, 260] on div at bounding box center [26, 256] width 9 height 9
click at [28, 165] on div at bounding box center [26, 163] width 9 height 9
click at [28, 256] on div at bounding box center [26, 256] width 9 height 9
click at [266, 421] on icon at bounding box center [269, 510] width 6 height 6
click at [25, 117] on div at bounding box center [26, 116] width 9 height 9
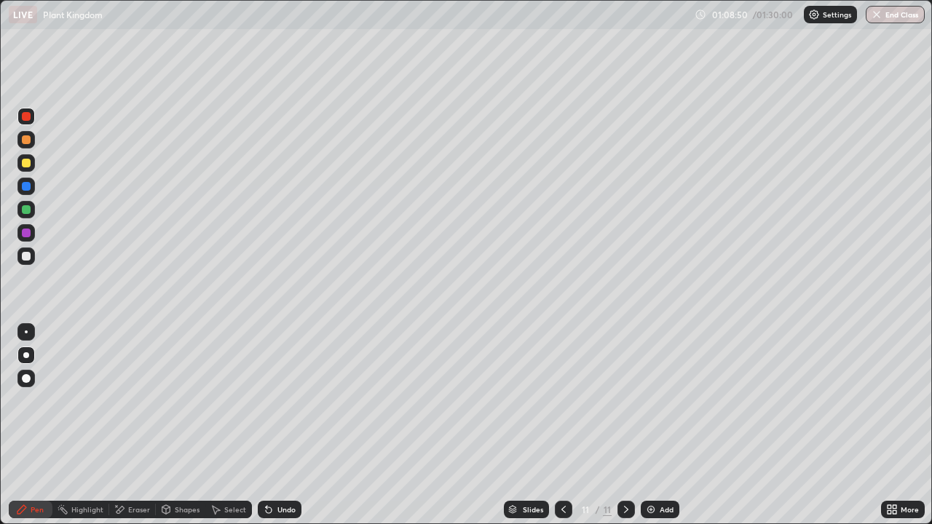
click at [269, 421] on icon at bounding box center [269, 510] width 12 height 12
click at [645, 421] on img at bounding box center [651, 510] width 12 height 12
click at [27, 256] on div at bounding box center [26, 256] width 9 height 9
click at [29, 209] on div at bounding box center [26, 209] width 9 height 9
click at [27, 256] on div at bounding box center [26, 256] width 9 height 9
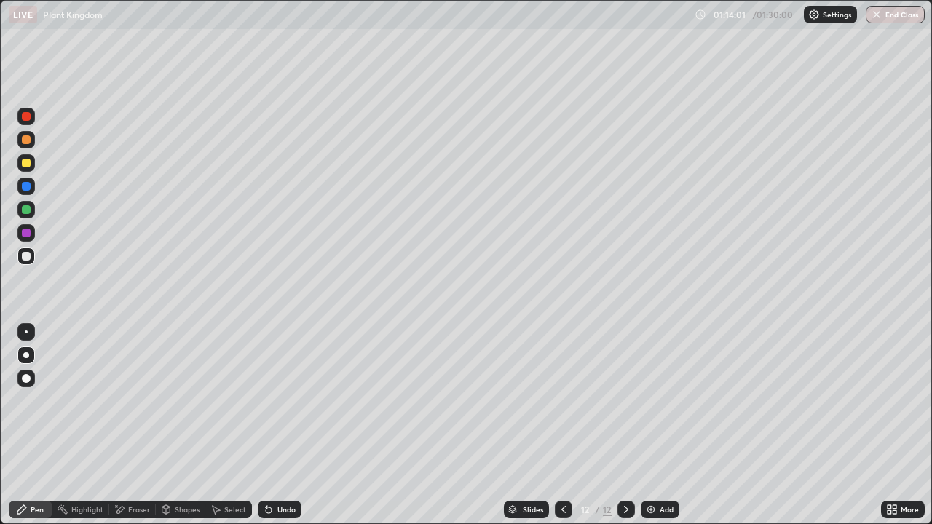
click at [272, 421] on div "Undo" at bounding box center [280, 509] width 44 height 17
click at [26, 117] on div at bounding box center [26, 116] width 9 height 9
click at [28, 120] on div at bounding box center [26, 116] width 9 height 9
click at [284, 421] on div "Undo" at bounding box center [286, 509] width 18 height 7
click at [31, 256] on div at bounding box center [25, 255] width 17 height 17
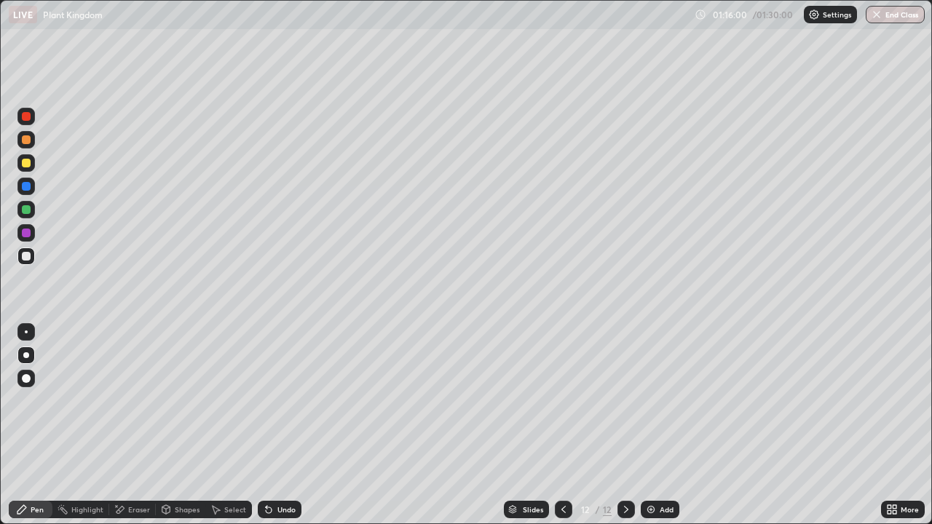
click at [26, 187] on div at bounding box center [26, 186] width 9 height 9
click at [25, 258] on div at bounding box center [26, 256] width 9 height 9
click at [24, 122] on div at bounding box center [25, 116] width 17 height 17
click at [26, 140] on div at bounding box center [26, 139] width 9 height 9
click at [30, 142] on div at bounding box center [26, 139] width 9 height 9
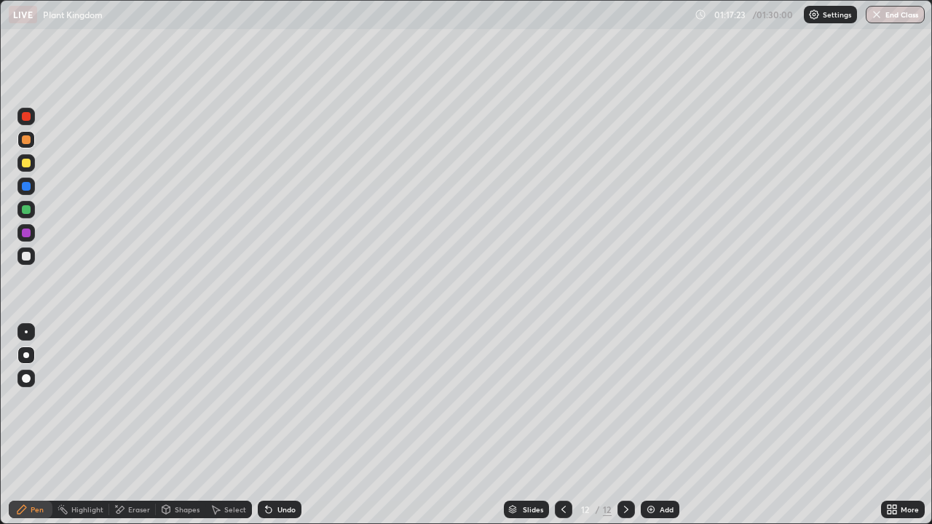
click at [27, 140] on div at bounding box center [26, 139] width 9 height 9
click at [26, 377] on div at bounding box center [26, 378] width 9 height 9
click at [27, 354] on div at bounding box center [26, 355] width 6 height 6
click at [26, 354] on div at bounding box center [26, 355] width 6 height 6
click at [26, 255] on div at bounding box center [26, 256] width 9 height 9
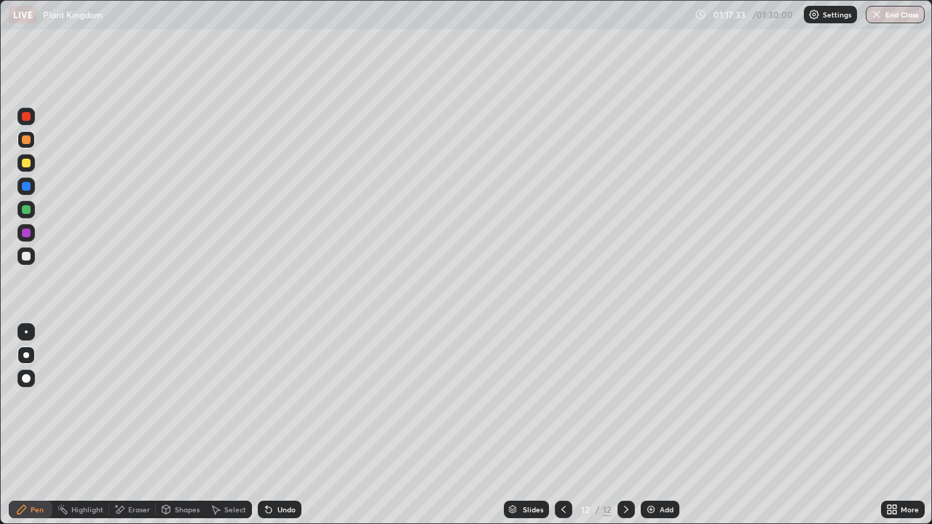
click at [25, 255] on div at bounding box center [26, 256] width 9 height 9
click at [25, 215] on div at bounding box center [25, 209] width 17 height 17
click at [25, 378] on div at bounding box center [26, 378] width 9 height 9
click at [30, 258] on div at bounding box center [26, 256] width 9 height 9
click at [26, 355] on div at bounding box center [26, 355] width 6 height 6
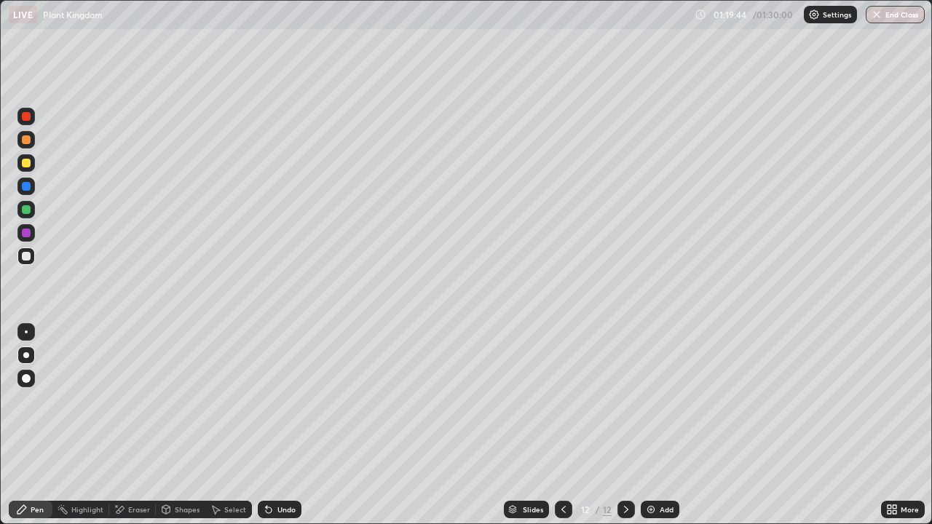
click at [28, 141] on div at bounding box center [26, 139] width 9 height 9
click at [26, 117] on div at bounding box center [26, 116] width 9 height 9
click at [25, 213] on div at bounding box center [26, 209] width 9 height 9
click at [29, 210] on div at bounding box center [26, 209] width 9 height 9
click at [29, 370] on div at bounding box center [25, 378] width 17 height 17
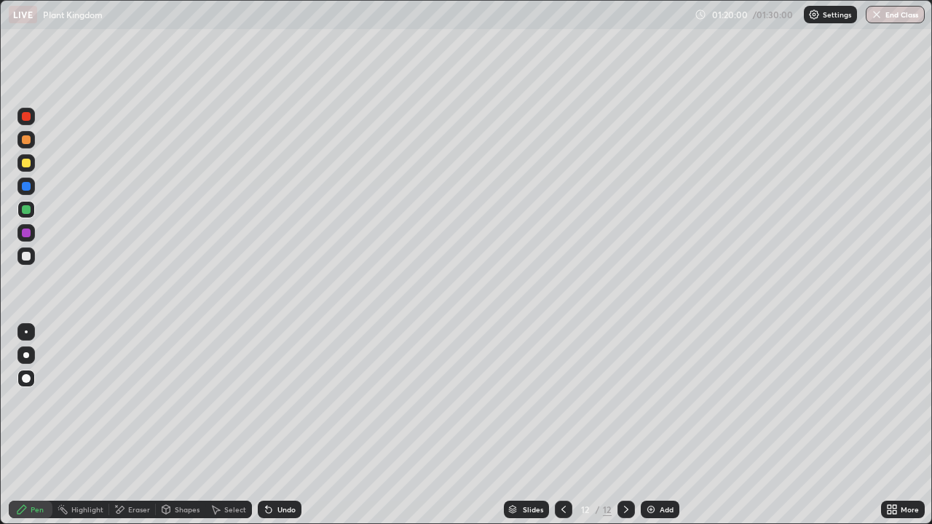
click at [27, 256] on div at bounding box center [26, 256] width 9 height 9
click at [26, 355] on div at bounding box center [26, 355] width 6 height 6
click at [274, 421] on div "Undo" at bounding box center [280, 509] width 44 height 17
click at [26, 189] on div at bounding box center [26, 186] width 9 height 9
click at [643, 421] on div "Add" at bounding box center [659, 509] width 39 height 17
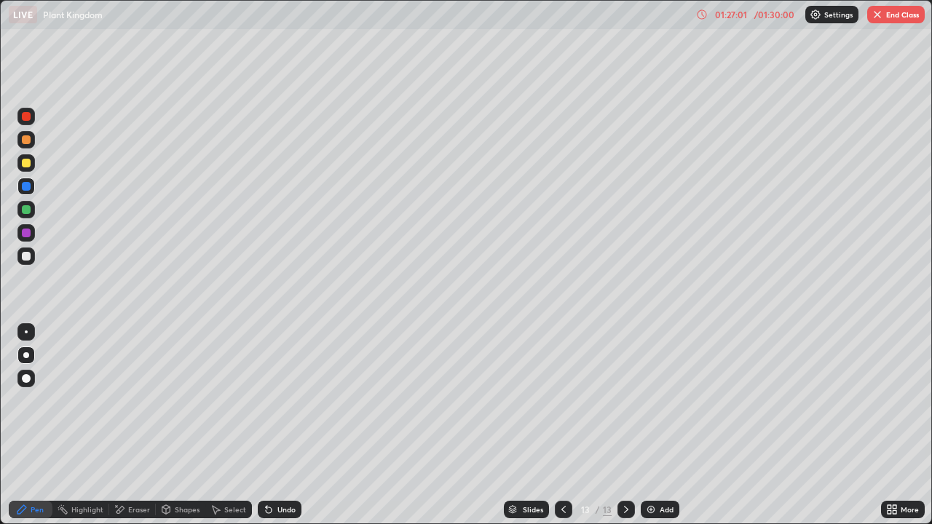
click at [28, 259] on div at bounding box center [26, 256] width 9 height 9
click at [287, 421] on div "Undo" at bounding box center [286, 509] width 18 height 7
click at [282, 421] on div "Undo" at bounding box center [280, 509] width 44 height 17
click at [26, 164] on div at bounding box center [26, 163] width 9 height 9
click at [276, 421] on div "Undo" at bounding box center [280, 509] width 44 height 17
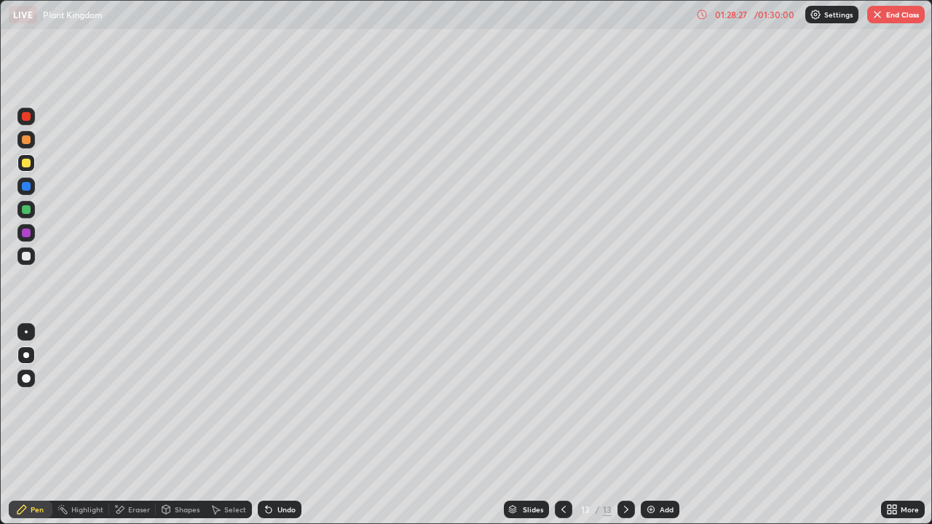
click at [268, 421] on div "Undo" at bounding box center [280, 509] width 44 height 17
click at [30, 255] on div at bounding box center [26, 256] width 9 height 9
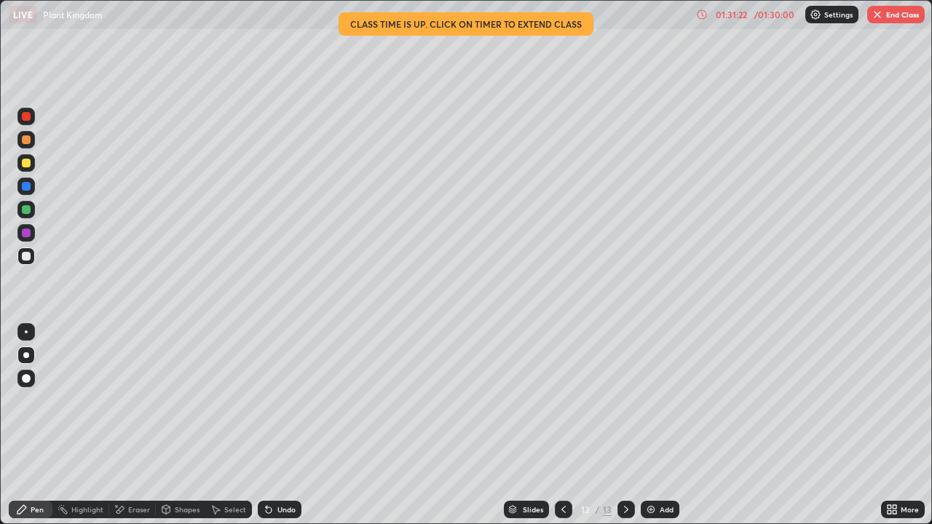
click at [878, 19] on img "button" at bounding box center [877, 15] width 12 height 12
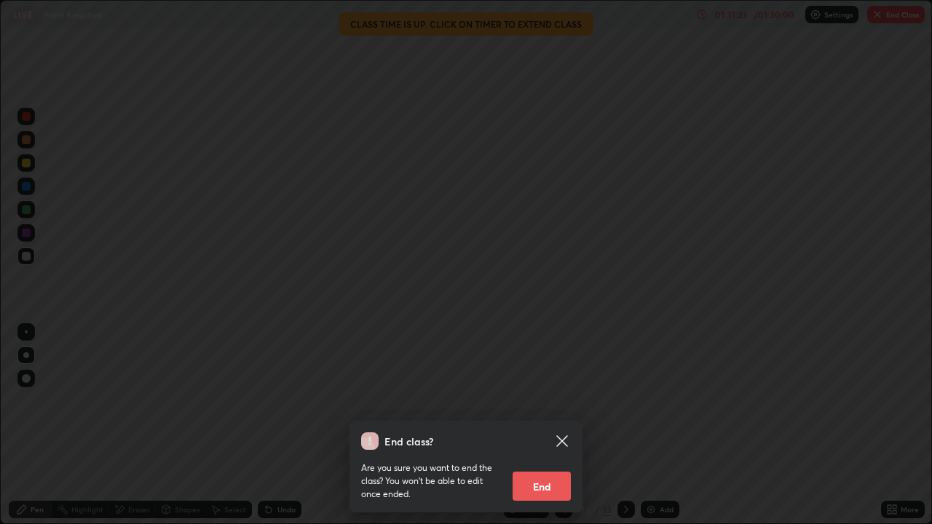
click at [544, 421] on button "End" at bounding box center [541, 486] width 58 height 29
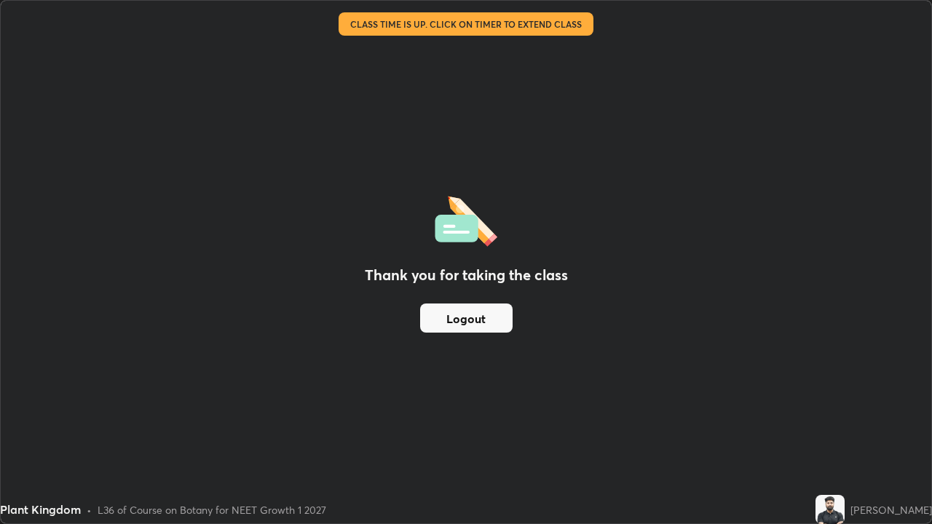
click at [477, 320] on button "Logout" at bounding box center [466, 318] width 92 height 29
